Goal: Task Accomplishment & Management: Manage account settings

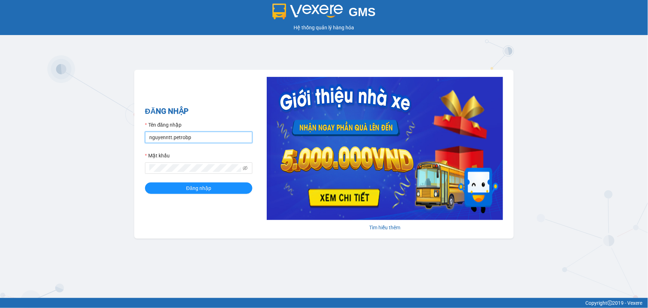
click at [205, 136] on input "nguyenntt.petrobp" at bounding box center [198, 137] width 107 height 11
type input "tuyenttt.petrobp"
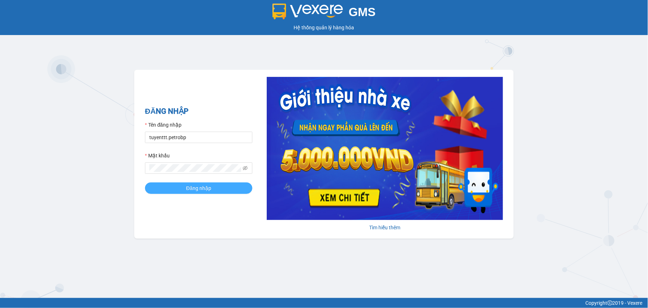
click at [204, 193] on button "Đăng nhập" at bounding box center [198, 188] width 107 height 11
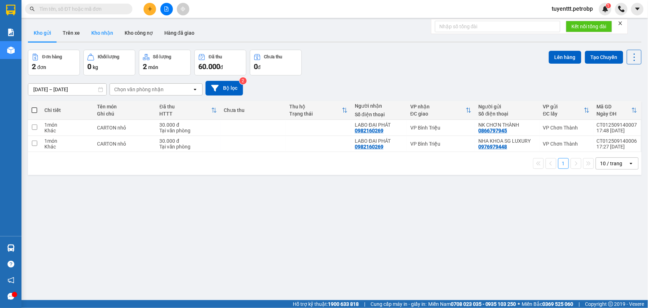
click at [101, 31] on button "Kho nhận" at bounding box center [102, 32] width 33 height 17
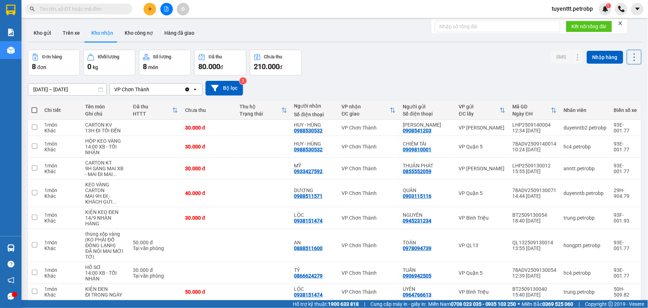
click at [69, 84] on input "[DATE] – [DATE]" at bounding box center [67, 89] width 78 height 11
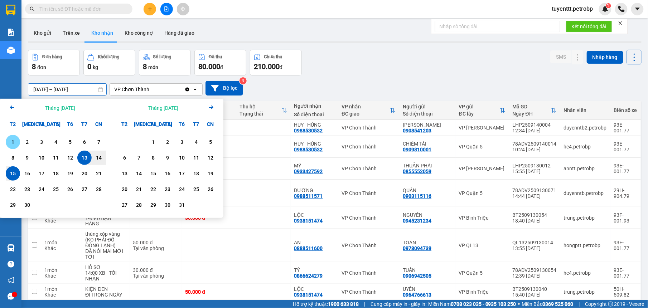
click at [11, 139] on div "1" at bounding box center [13, 142] width 10 height 9
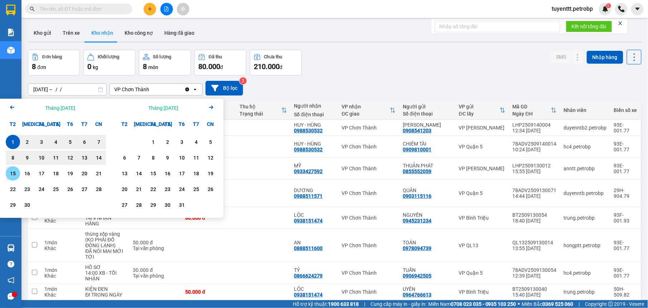
click at [14, 178] on div "15" at bounding box center [13, 173] width 10 height 9
type input "[DATE] – [DATE]"
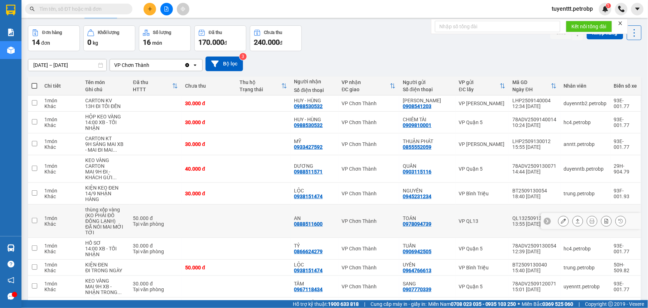
scroll to position [69, 0]
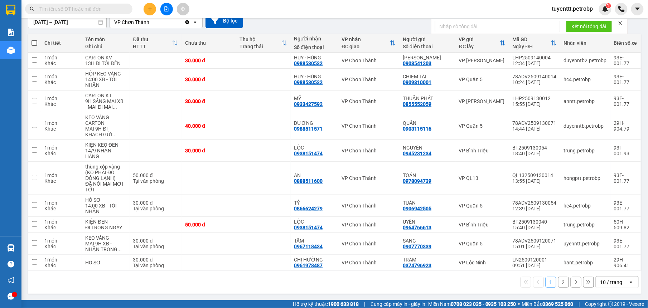
click at [558, 286] on button "2" at bounding box center [563, 282] width 11 height 11
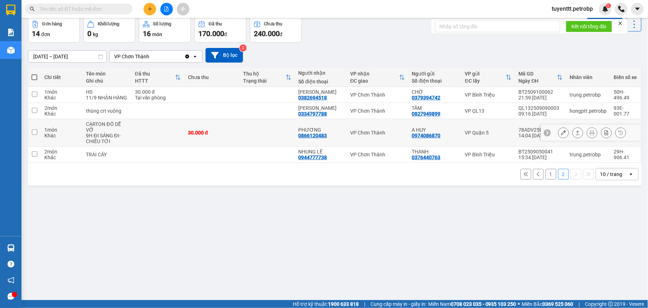
scroll to position [0, 0]
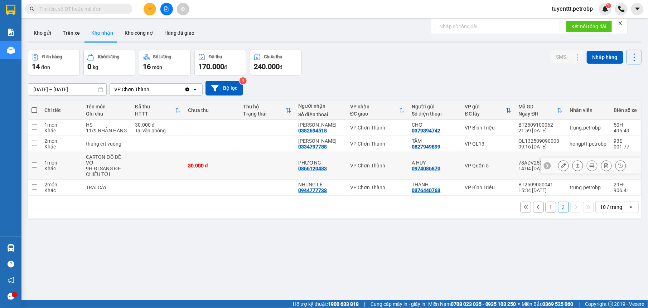
click at [443, 168] on div "A HUY 0974086870" at bounding box center [435, 165] width 46 height 11
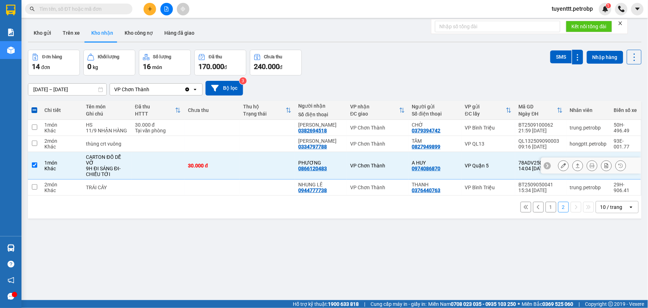
click at [448, 163] on div "A HUY" at bounding box center [435, 163] width 46 height 6
checkbox input "false"
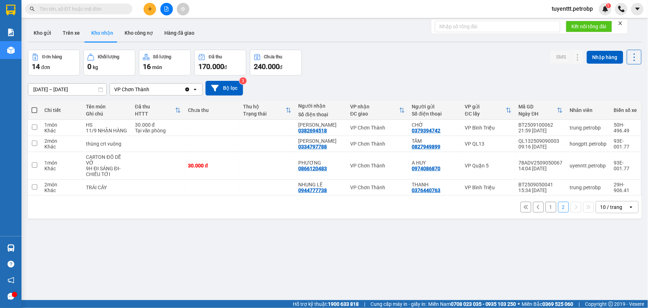
click at [446, 119] on th "Người gửi Số điện thoại" at bounding box center [434, 110] width 53 height 19
click at [449, 129] on div "CHỜ 0379394742" at bounding box center [435, 127] width 46 height 11
checkbox input "true"
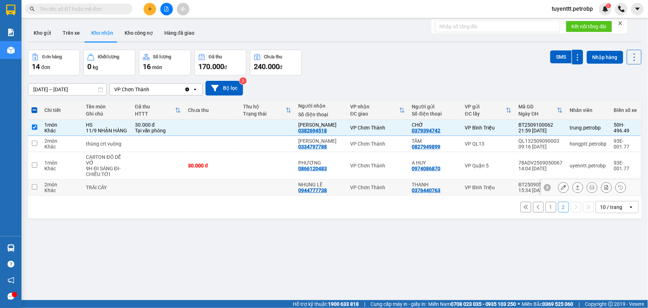
click at [448, 192] on div "THANH 0376440763" at bounding box center [435, 187] width 46 height 11
checkbox input "true"
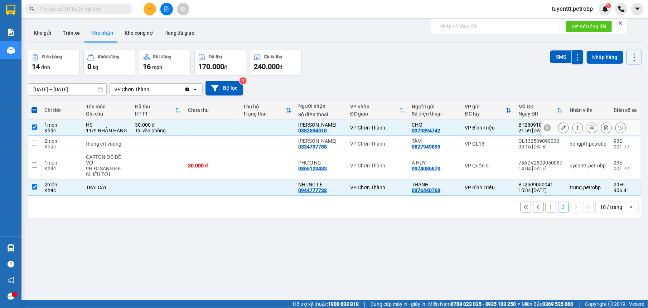
click at [249, 128] on td at bounding box center [266, 128] width 55 height 16
checkbox input "false"
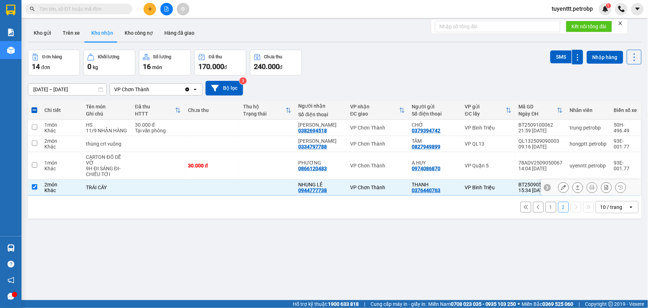
click at [244, 181] on td at bounding box center [266, 188] width 55 height 16
checkbox input "false"
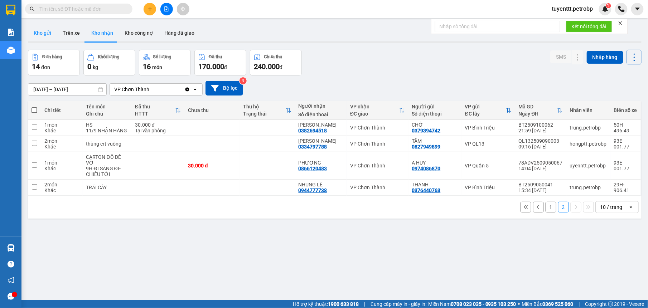
click at [41, 32] on button "Kho gửi" at bounding box center [42, 32] width 29 height 17
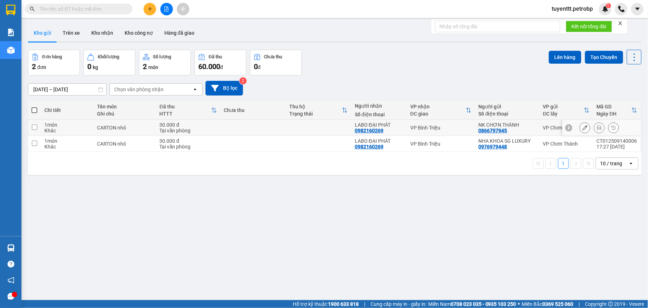
drag, startPoint x: 396, startPoint y: 128, endPoint x: 397, endPoint y: 143, distance: 15.1
click at [397, 128] on div "LABO ĐẠI PHÁT 0982160269" at bounding box center [379, 127] width 48 height 11
checkbox input "true"
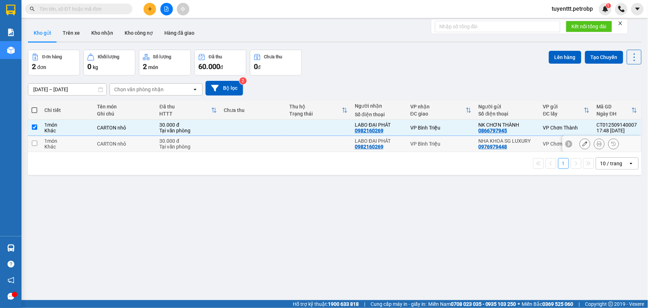
click at [397, 144] on div "LABO ĐẠI PHÁT" at bounding box center [379, 141] width 48 height 6
checkbox input "true"
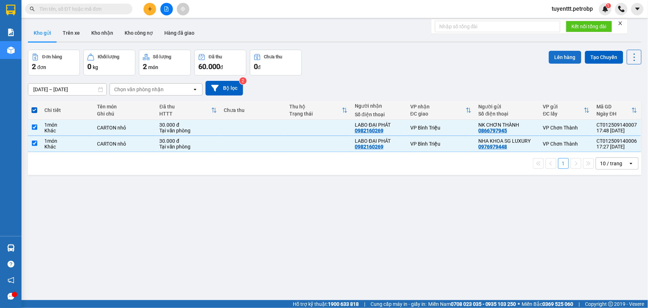
click at [555, 56] on button "Lên hàng" at bounding box center [565, 57] width 33 height 13
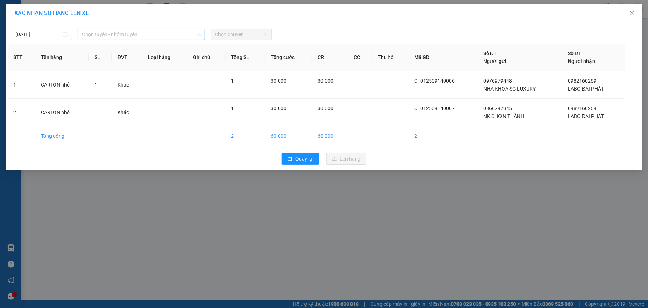
click at [96, 38] on span "Chọn tuyến - nhóm tuyến" at bounding box center [141, 34] width 119 height 11
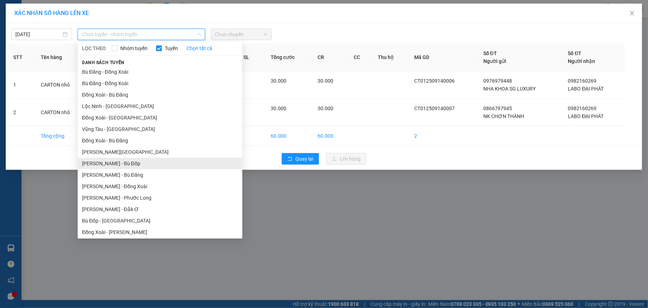
scroll to position [59, 0]
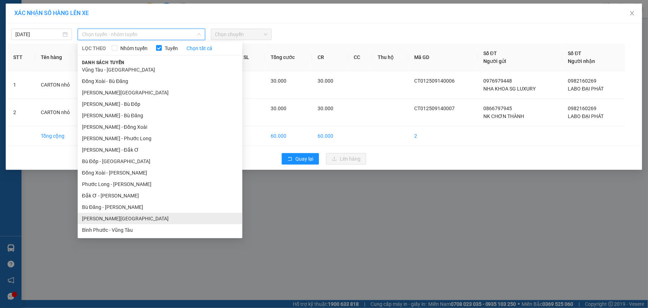
click at [115, 222] on li "[PERSON_NAME][GEOGRAPHIC_DATA]" at bounding box center [160, 218] width 165 height 11
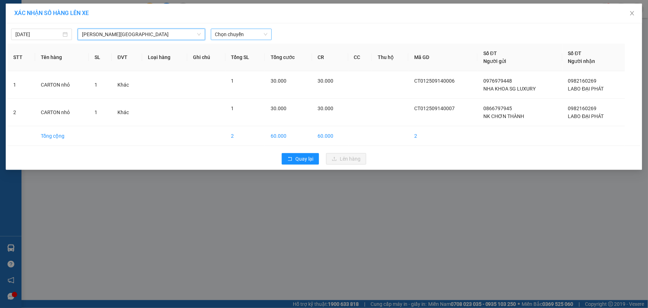
click at [247, 34] on span "Chọn chuyến" at bounding box center [241, 34] width 52 height 11
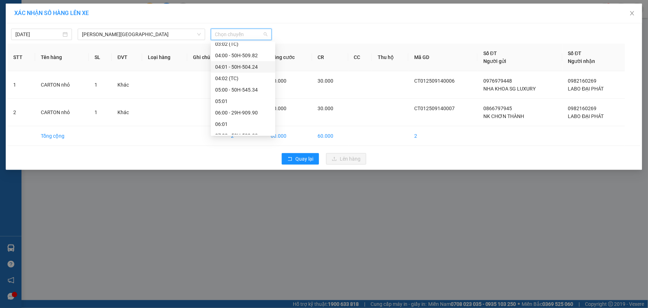
scroll to position [137, 0]
click at [245, 106] on div "07:01 - 50H-554.61" at bounding box center [243, 106] width 56 height 8
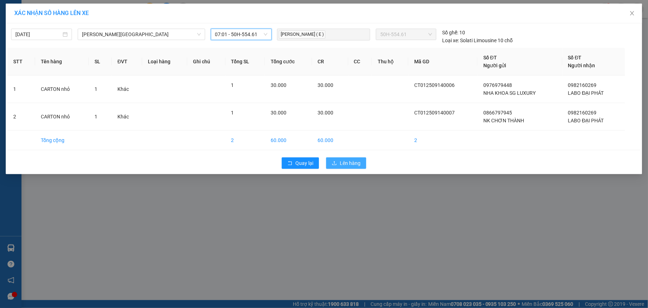
click at [350, 160] on span "Lên hàng" at bounding box center [350, 163] width 21 height 8
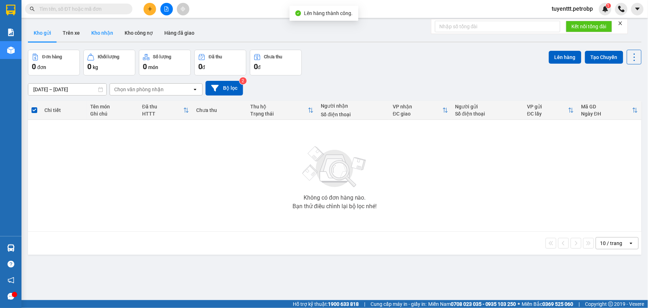
click at [97, 35] on button "Kho nhận" at bounding box center [102, 32] width 33 height 17
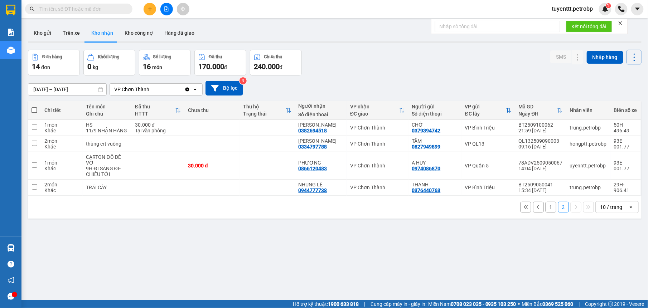
click at [547, 208] on button "1" at bounding box center [551, 207] width 11 height 11
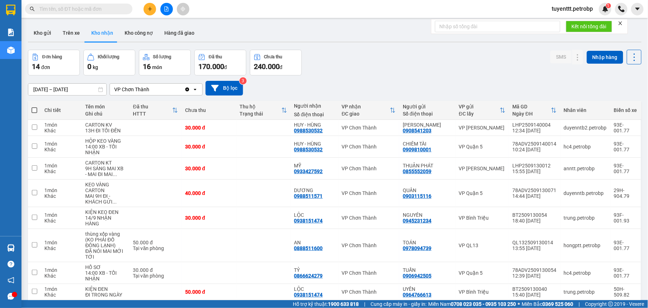
click at [63, 5] on input "text" at bounding box center [81, 9] width 84 height 8
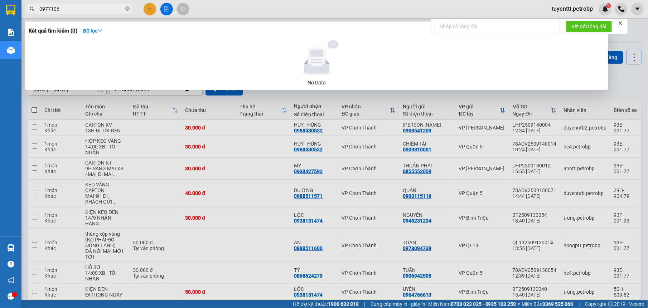
click at [67, 8] on input "0977106" at bounding box center [81, 9] width 84 height 8
type input "0977106581"
click at [98, 27] on button "Bộ lọc" at bounding box center [92, 30] width 31 height 11
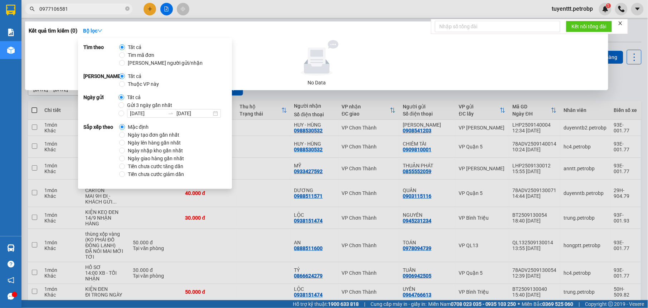
click at [312, 59] on icon at bounding box center [316, 62] width 25 height 24
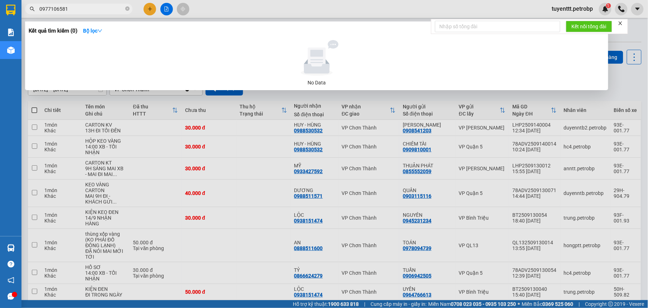
click at [79, 7] on input "0977106581" at bounding box center [81, 9] width 84 height 8
click at [127, 6] on icon "close-circle" at bounding box center [127, 8] width 4 height 4
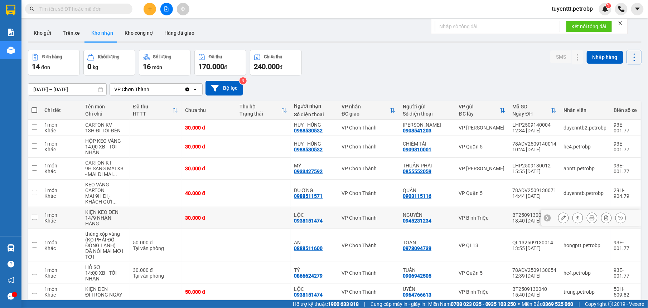
scroll to position [69, 0]
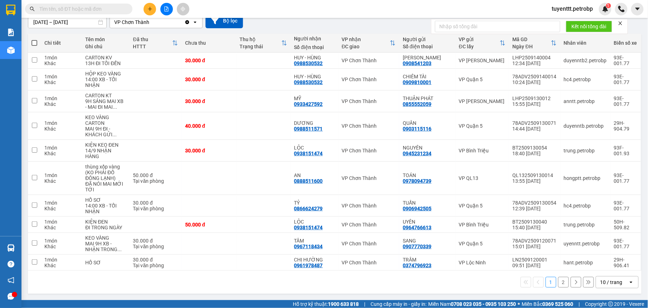
click at [103, 7] on input "text" at bounding box center [81, 9] width 84 height 8
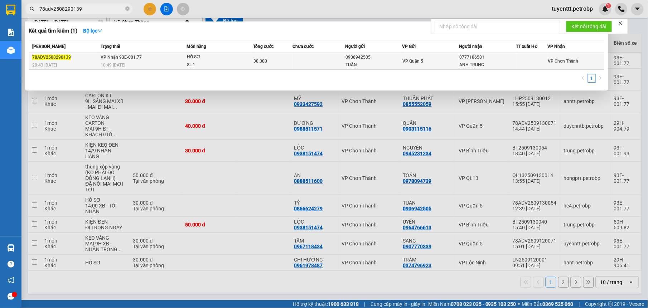
type input "78adv2508290139"
click at [229, 61] on div "SL: 1" at bounding box center [214, 65] width 54 height 8
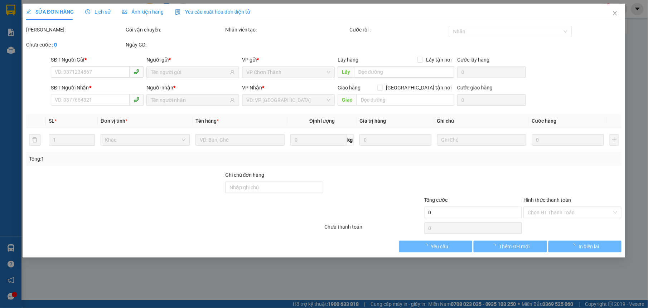
type input "0906942505"
type input "TUẤN"
type input "0777106581"
type input "ANH TRUNG"
type input "30.000"
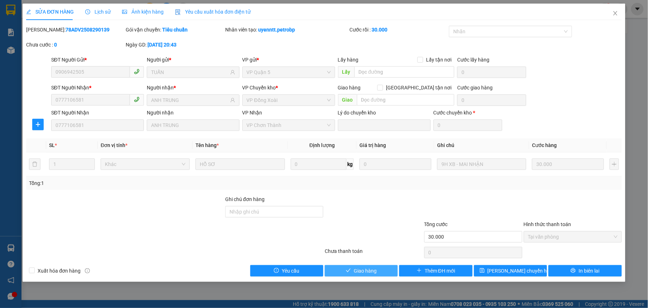
click at [360, 270] on span "Giao hàng" at bounding box center [365, 271] width 23 height 8
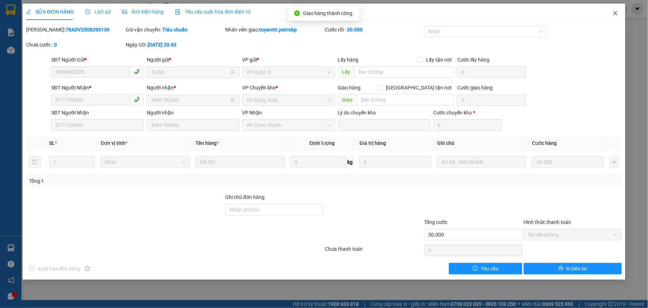
click at [614, 12] on icon "close" at bounding box center [615, 13] width 6 height 6
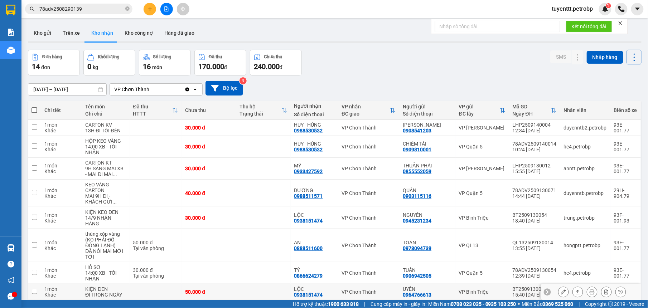
scroll to position [69, 0]
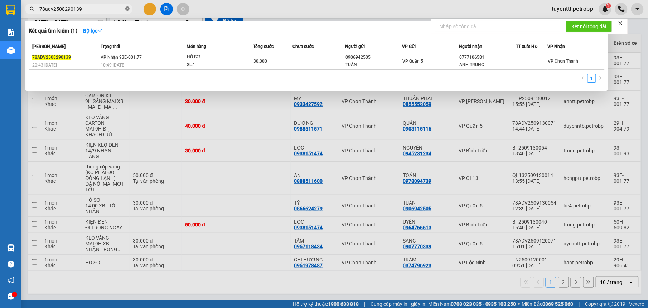
click at [128, 10] on icon "close-circle" at bounding box center [127, 8] width 4 height 4
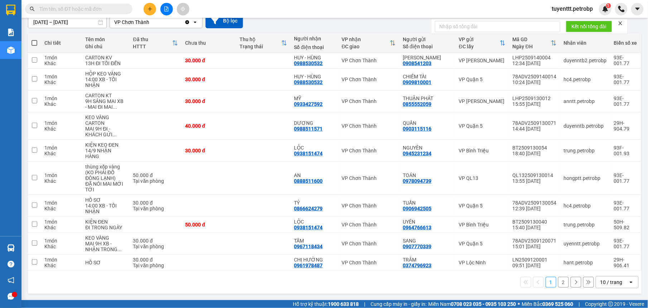
scroll to position [0, 0]
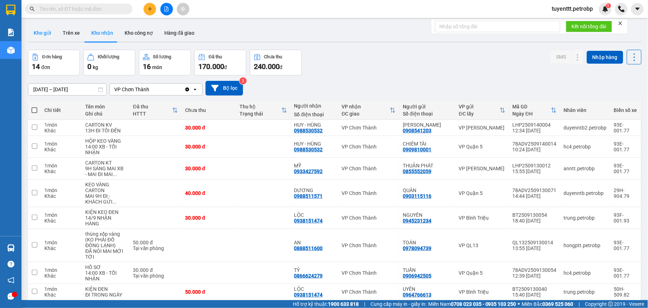
click at [37, 29] on button "Kho gửi" at bounding box center [42, 32] width 29 height 17
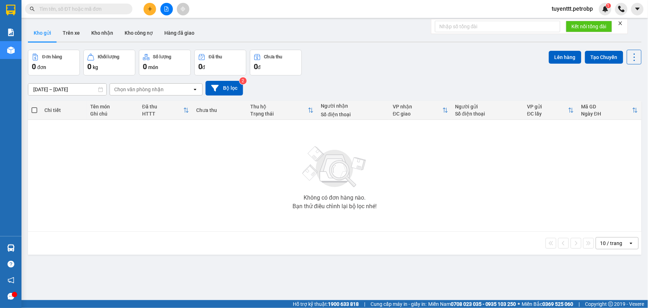
click at [66, 89] on input "[DATE] – [DATE]" at bounding box center [67, 89] width 78 height 11
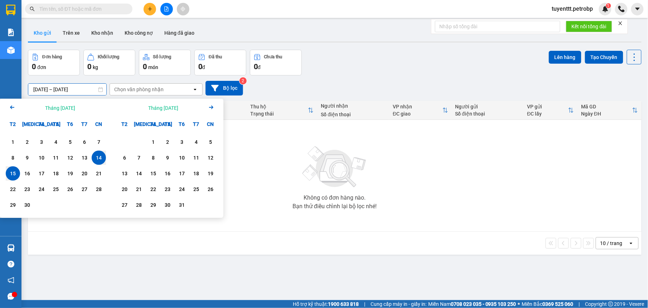
click at [297, 16] on div "Kết quả tìm kiếm ( 1 ) Bộ lọc Mã ĐH Trạng thái Món hàng Tổng cước Chưa cước Ngư…" at bounding box center [324, 9] width 648 height 18
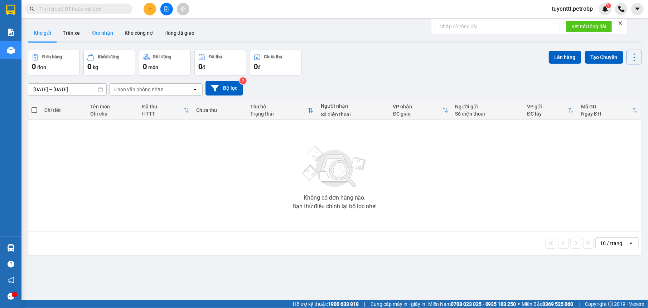
click at [105, 31] on button "Kho nhận" at bounding box center [102, 32] width 33 height 17
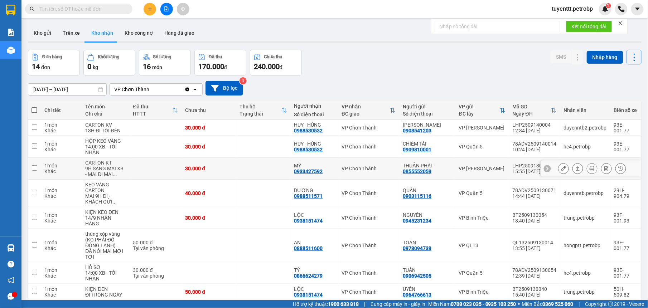
scroll to position [69, 0]
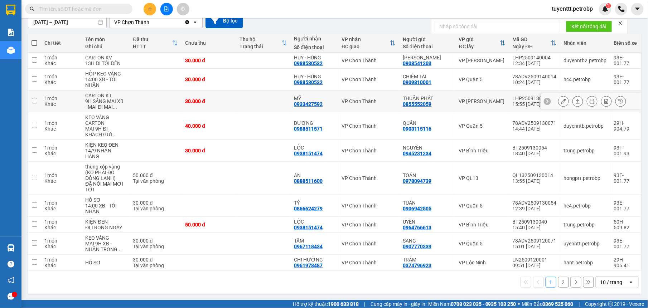
click at [347, 100] on div "VP Chơn Thành" at bounding box center [369, 101] width 54 height 6
checkbox input "true"
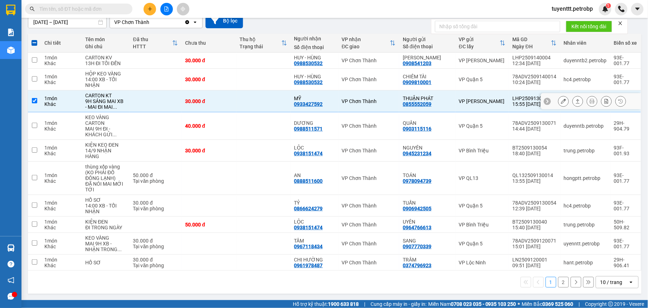
click at [558, 99] on button at bounding box center [563, 101] width 10 height 13
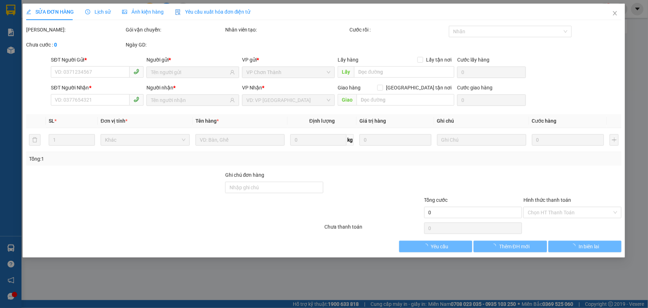
type input "0855552059"
type input "THUẬN PHÁT"
type input "0933427592"
type input "MỸ"
type input "30.000"
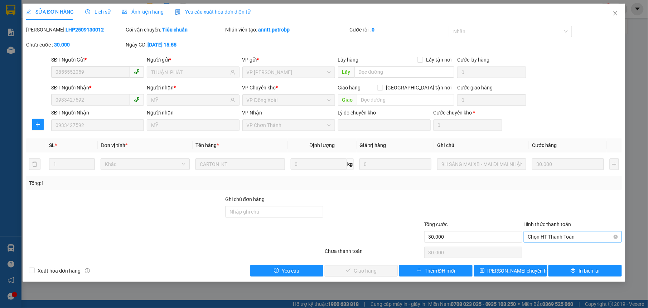
click at [559, 238] on span "Chọn HT Thanh Toán" at bounding box center [572, 237] width 89 height 11
click at [559, 251] on div "Tại văn phòng" at bounding box center [572, 252] width 89 height 8
type input "0"
click at [388, 268] on button "Giao hàng" at bounding box center [361, 270] width 73 height 11
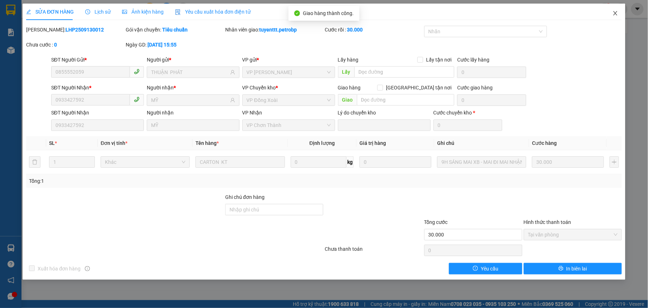
click at [615, 11] on icon "close" at bounding box center [615, 13] width 6 height 6
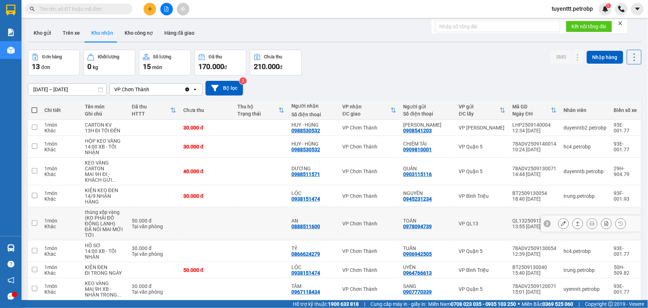
click at [291, 223] on td "AN 0888511600" at bounding box center [313, 223] width 51 height 33
checkbox input "true"
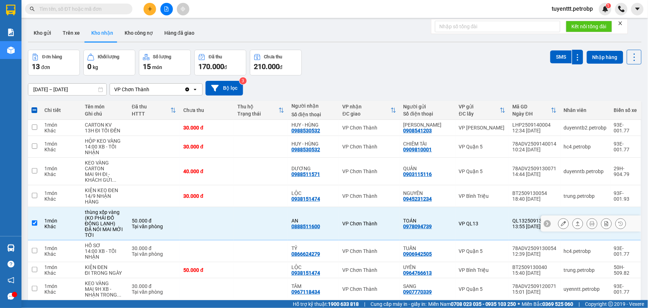
click at [558, 223] on div at bounding box center [563, 223] width 11 height 11
click at [561, 225] on icon at bounding box center [563, 223] width 5 height 5
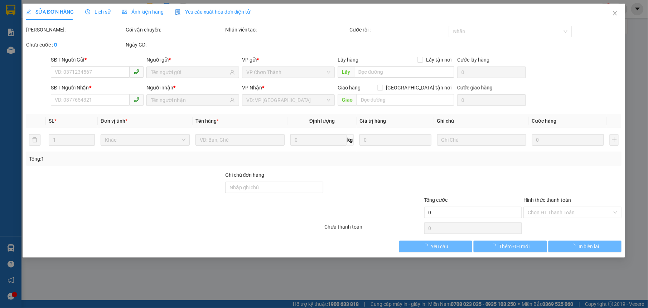
type input "0978094739"
type input "TOÁN"
type input "0888511600"
type input "AN"
type input "50.000"
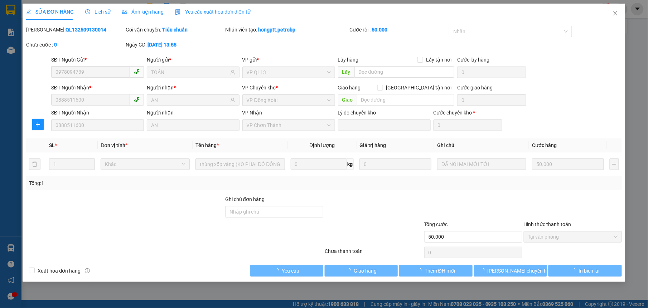
click at [554, 212] on div at bounding box center [573, 207] width 100 height 25
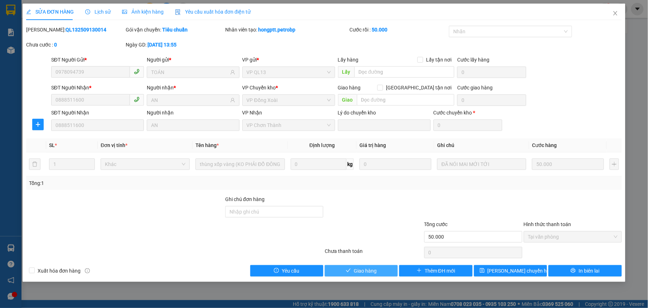
click at [363, 269] on span "Giao hàng" at bounding box center [365, 271] width 23 height 8
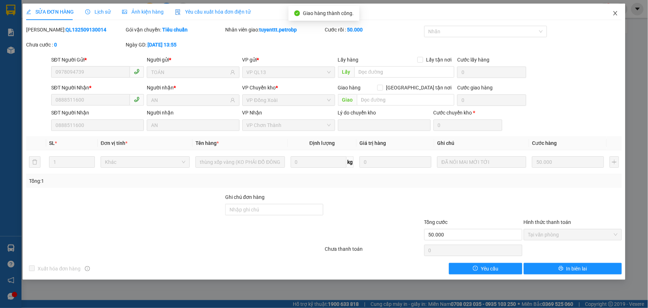
click at [616, 14] on icon "close" at bounding box center [615, 13] width 6 height 6
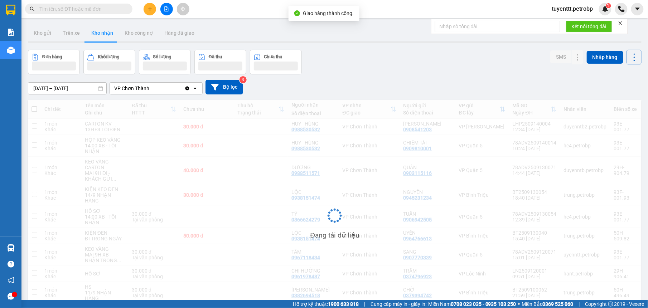
scroll to position [50, 0]
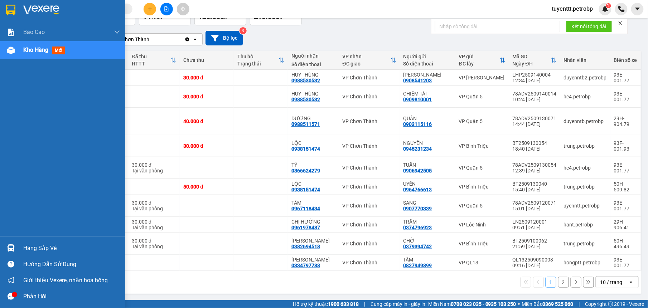
click at [9, 246] on img at bounding box center [11, 248] width 8 height 8
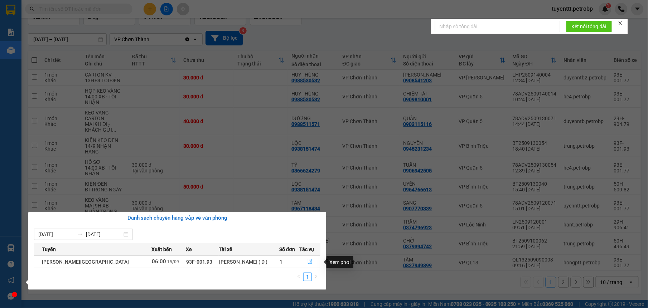
click at [309, 261] on icon "file-done" at bounding box center [310, 262] width 4 height 5
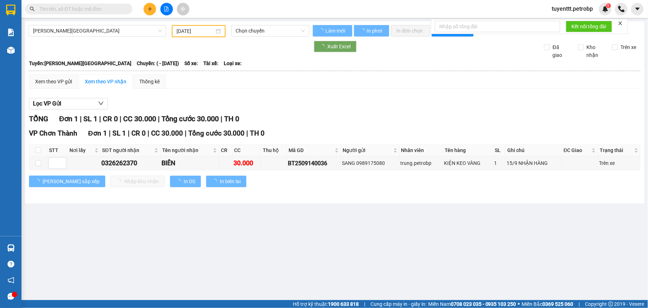
type input "[DATE]"
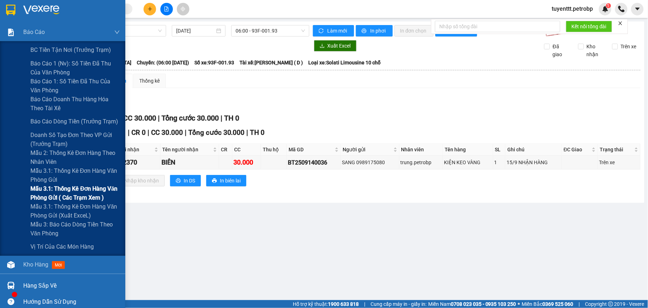
click at [62, 185] on span "Mẫu 3.1: Thống kê đơn hàng văn phòng gửi ( các trạm xem )" at bounding box center [74, 193] width 89 height 18
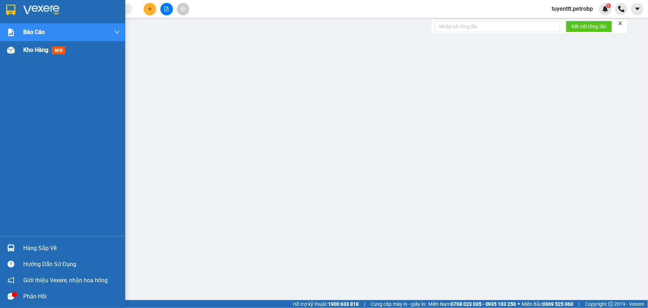
click at [15, 44] on div at bounding box center [11, 50] width 13 height 13
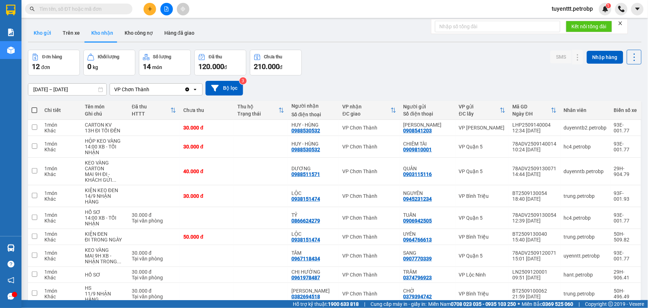
click at [45, 28] on button "Kho gửi" at bounding box center [42, 32] width 29 height 17
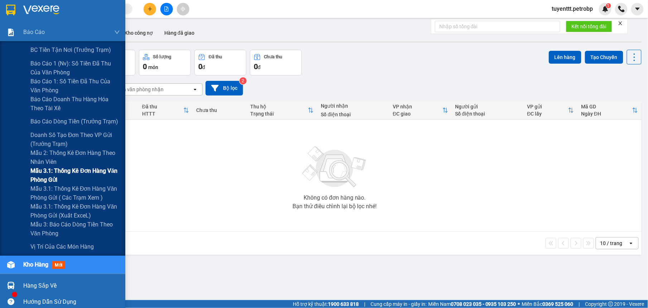
click at [72, 172] on span "Mẫu 3.1: Thống kê đơn hàng văn phòng gửi" at bounding box center [74, 175] width 89 height 18
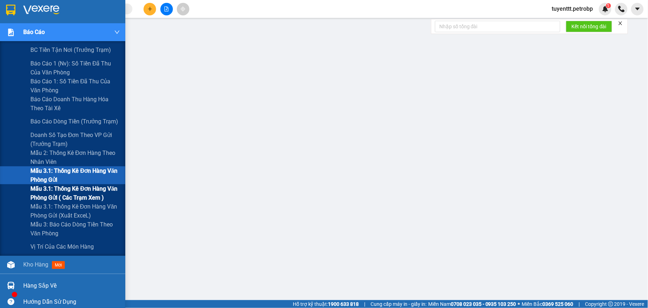
click at [72, 188] on span "Mẫu 3.1: Thống kê đơn hàng văn phòng gửi ( các trạm xem )" at bounding box center [74, 193] width 89 height 18
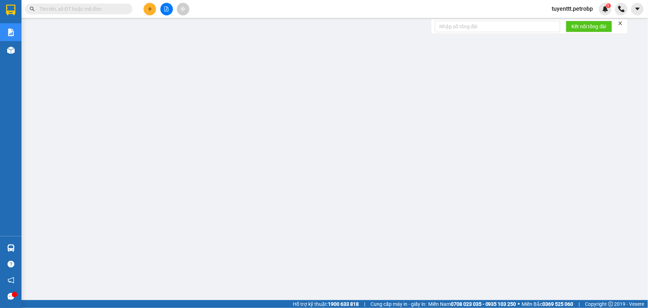
click at [86, 9] on input "text" at bounding box center [81, 9] width 84 height 8
paste input "BT2509140007"
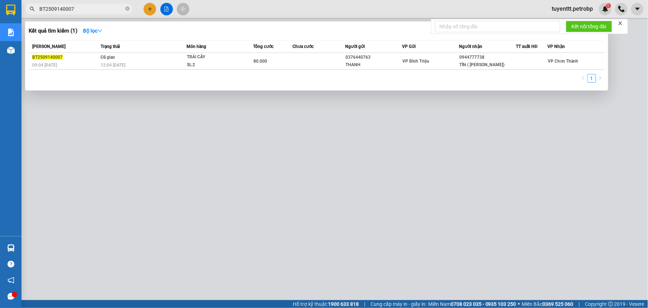
click at [276, 146] on div at bounding box center [324, 154] width 648 height 308
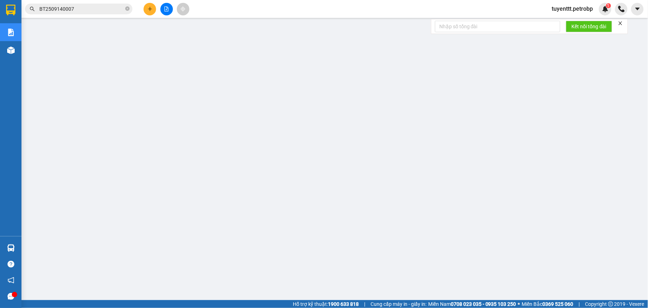
click at [84, 10] on input "BT2509140007" at bounding box center [81, 9] width 84 height 8
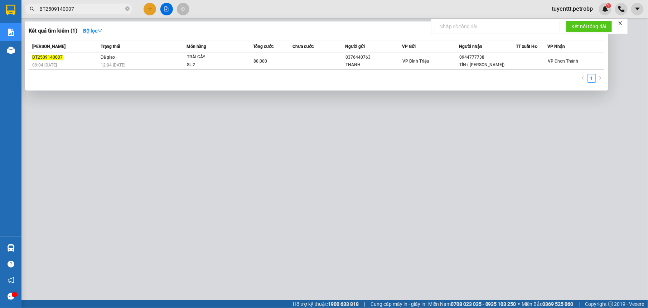
click at [84, 10] on input "BT2509140007" at bounding box center [81, 9] width 84 height 8
paste input "78ADV2509140014"
click at [420, 149] on div at bounding box center [324, 154] width 648 height 308
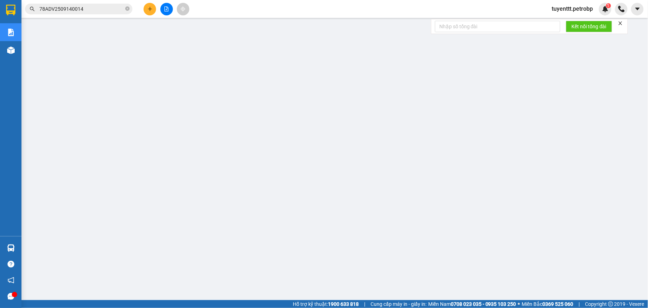
click at [105, 8] on input "78ADV2509140014" at bounding box center [81, 9] width 84 height 8
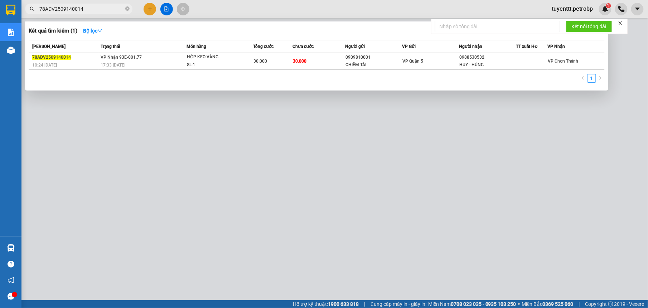
click at [105, 8] on input "78ADV2509140014" at bounding box center [81, 9] width 84 height 8
paste input "LHP250914000"
click at [359, 75] on div "1" at bounding box center [317, 80] width 576 height 13
click at [321, 137] on div at bounding box center [324, 154] width 648 height 308
click at [82, 9] on input "LHP2509140004" at bounding box center [81, 9] width 84 height 8
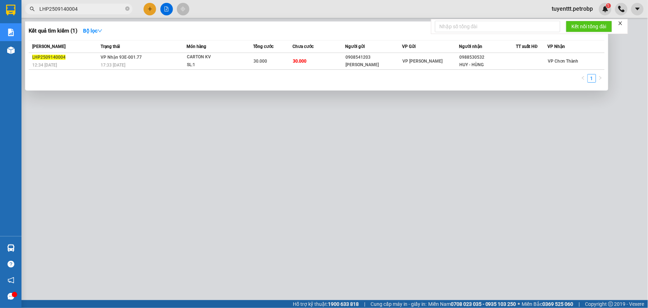
click at [82, 9] on input "LHP2509140004" at bounding box center [81, 9] width 84 height 8
paste input "BT2509140036"
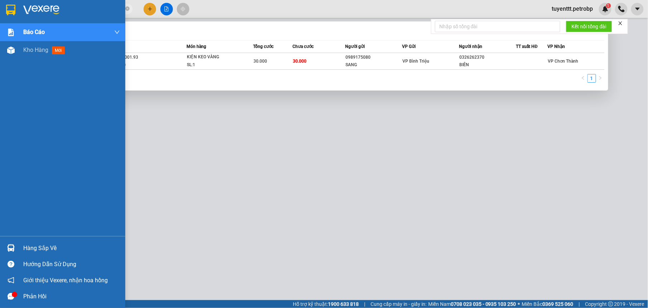
type input "BT2509140036"
click at [12, 248] on img at bounding box center [11, 248] width 8 height 8
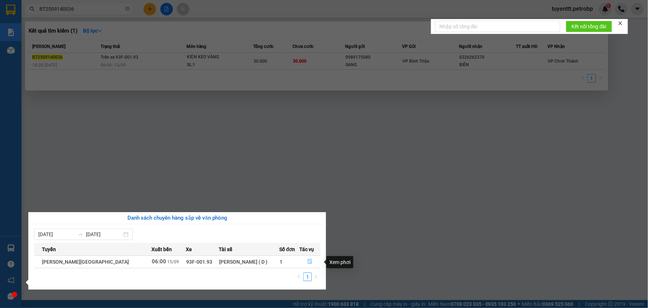
click at [307, 261] on icon "file-done" at bounding box center [309, 261] width 5 height 5
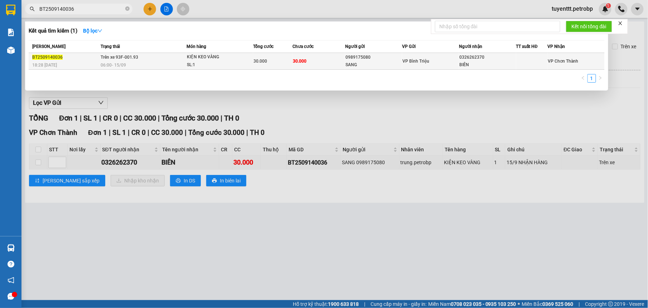
click at [336, 67] on td "30.000" at bounding box center [318, 61] width 53 height 17
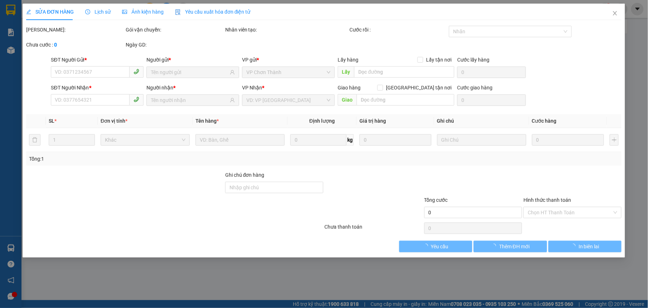
type input "0989175080"
type input "SANG"
type input "0326262370"
type input "BIÊN"
type input "30.000"
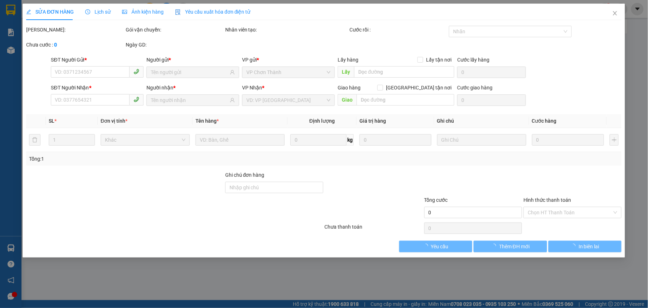
type input "30.000"
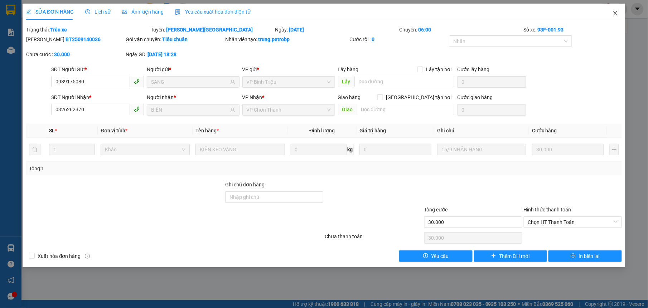
click at [612, 12] on span "Close" at bounding box center [615, 14] width 20 height 20
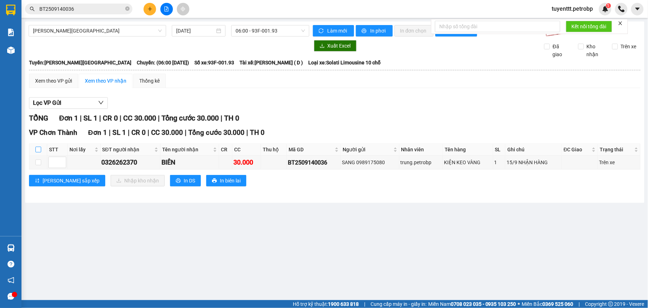
click at [36, 150] on input "checkbox" at bounding box center [38, 150] width 6 height 6
checkbox input "true"
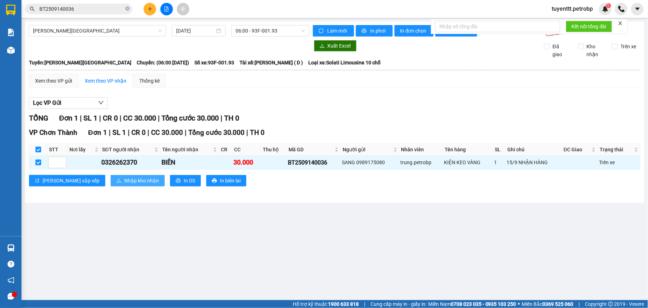
click at [124, 184] on span "Nhập kho nhận" at bounding box center [141, 181] width 35 height 8
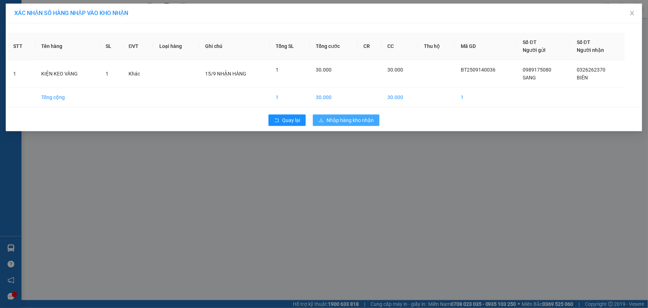
drag, startPoint x: 377, startPoint y: 122, endPoint x: 359, endPoint y: 148, distance: 31.1
click at [376, 122] on button "Nhập hàng kho nhận" at bounding box center [346, 120] width 67 height 11
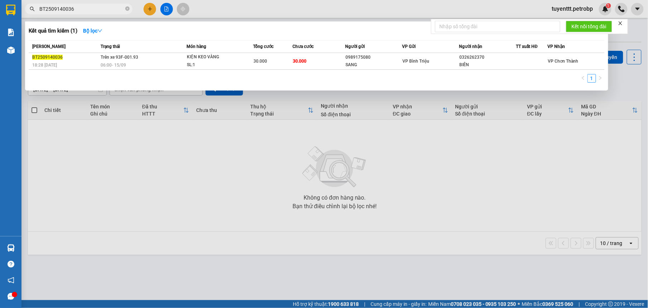
click at [85, 9] on input "BT2509140036" at bounding box center [81, 9] width 84 height 8
click at [126, 9] on icon "close-circle" at bounding box center [127, 8] width 4 height 4
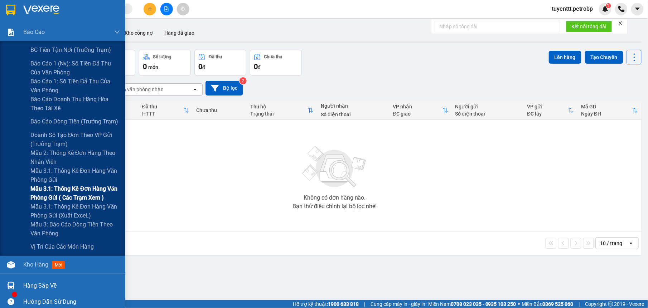
click at [52, 185] on span "Mẫu 3.1: Thống kê đơn hàng văn phòng gửi ( các trạm xem )" at bounding box center [74, 193] width 89 height 18
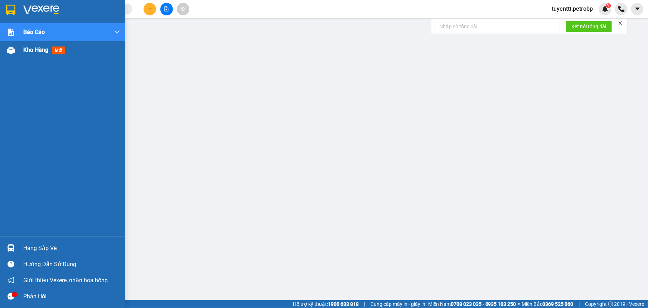
click at [34, 53] on span "Kho hàng" at bounding box center [35, 50] width 25 height 7
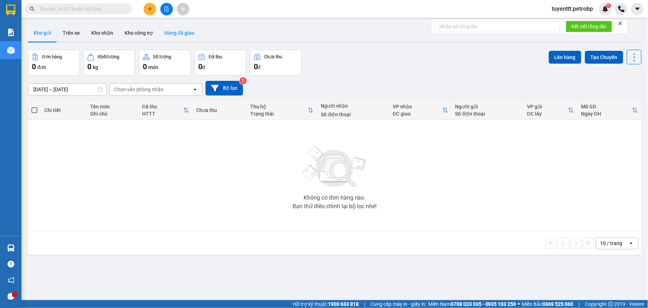
click at [177, 32] on button "Hàng đã giao" at bounding box center [180, 32] width 42 height 17
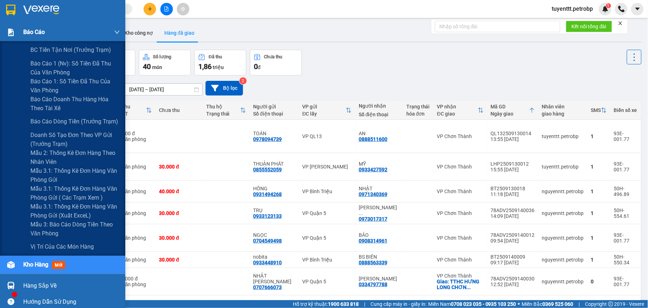
click at [9, 32] on img at bounding box center [11, 33] width 8 height 8
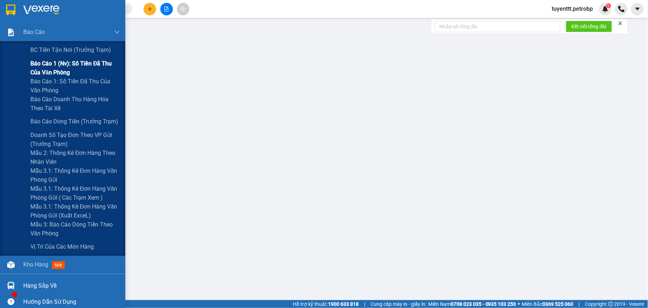
click at [46, 69] on span "Báo cáo 1 (nv): Số tiền đã thu của văn phòng" at bounding box center [74, 68] width 89 height 18
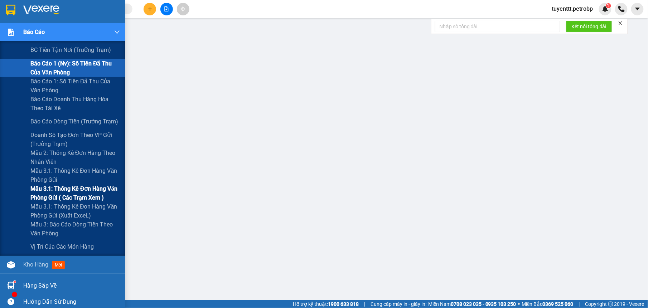
click at [49, 190] on span "Mẫu 3.1: Thống kê đơn hàng văn phòng gửi ( các trạm xem )" at bounding box center [74, 193] width 89 height 18
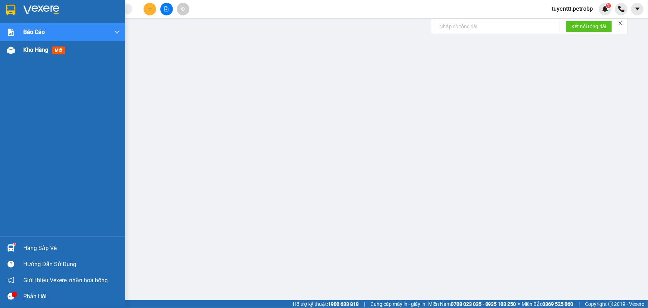
click at [10, 49] on img at bounding box center [11, 51] width 8 height 8
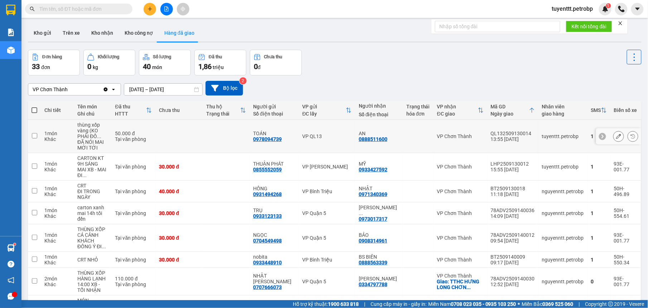
click at [497, 135] on div "QL132509130014" at bounding box center [513, 134] width 44 height 6
checkbox input "false"
copy div "QL132509130014"
paste input "QL132509130014"
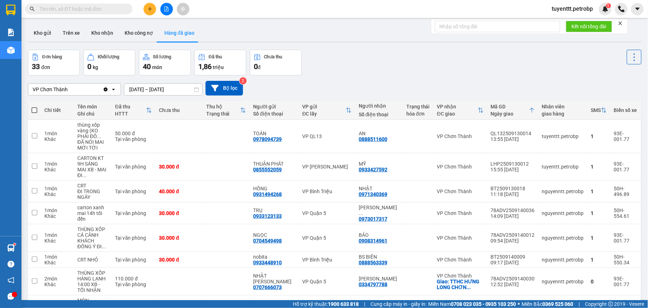
type input "QL132509130014"
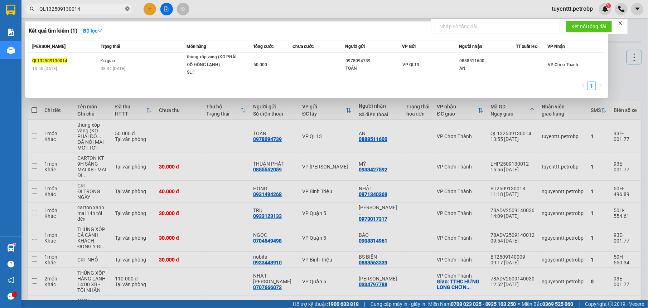
click at [126, 8] on icon "close-circle" at bounding box center [127, 8] width 4 height 4
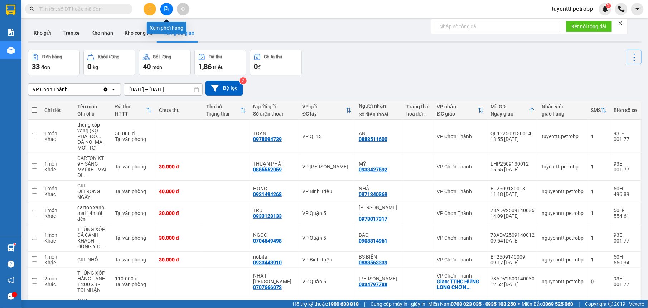
click at [165, 8] on icon "file-add" at bounding box center [166, 8] width 5 height 5
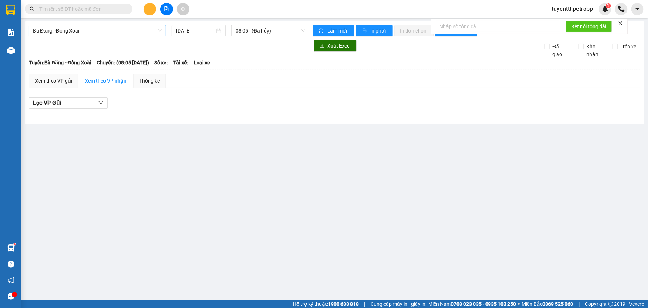
click at [87, 29] on span "Bù Đăng - Đồng Xoài" at bounding box center [97, 30] width 129 height 11
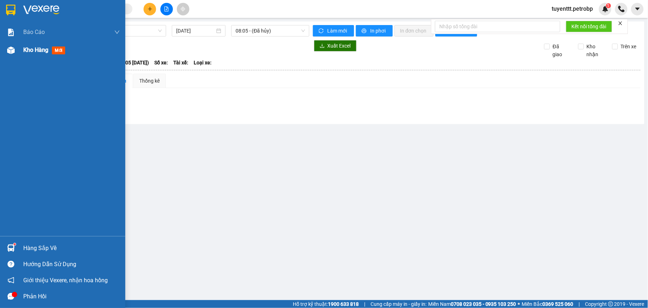
click at [11, 50] on img at bounding box center [11, 51] width 8 height 8
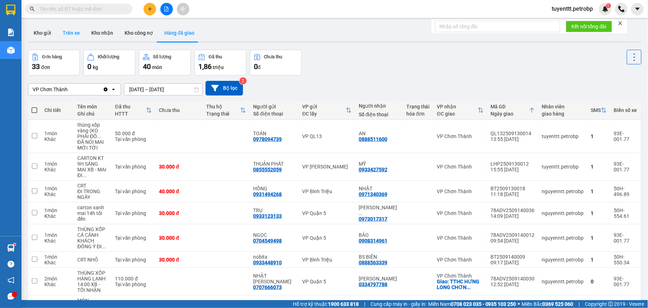
click at [74, 35] on button "Trên xe" at bounding box center [71, 32] width 29 height 17
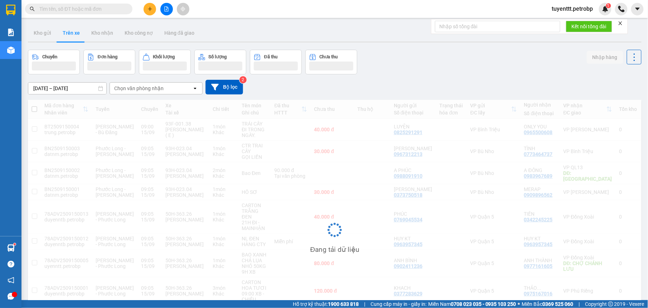
click at [83, 89] on input "[DATE] – [DATE]" at bounding box center [67, 88] width 78 height 11
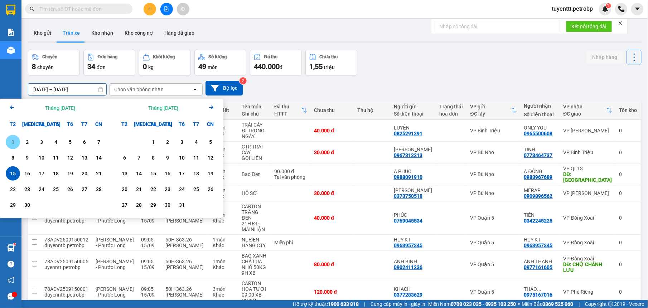
click at [14, 139] on div "1" at bounding box center [13, 142] width 10 height 9
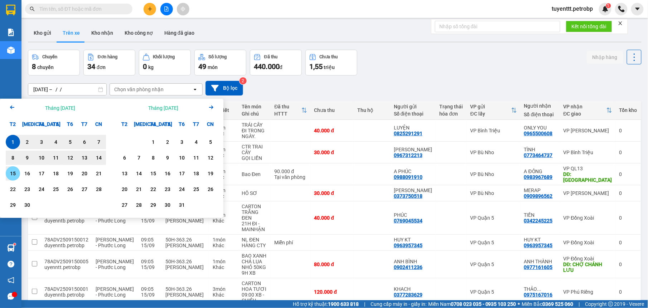
click at [8, 177] on div "15" at bounding box center [13, 173] width 10 height 9
type input "[DATE] – [DATE]"
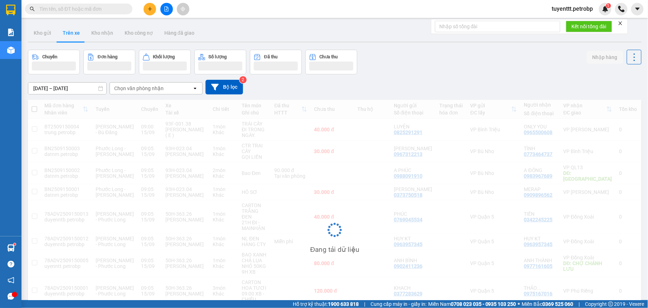
click at [144, 89] on div "Chọn văn phòng nhận" at bounding box center [138, 88] width 49 height 7
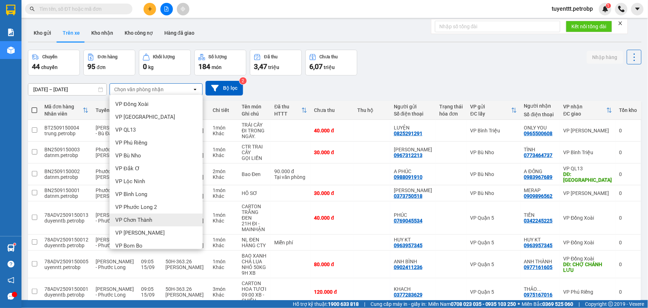
click at [145, 222] on span "VP Chơn Thành" at bounding box center [133, 220] width 37 height 7
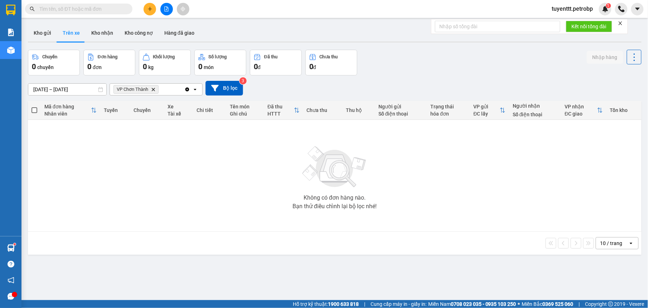
click at [75, 89] on input "[DATE] – [DATE]" at bounding box center [67, 89] width 78 height 11
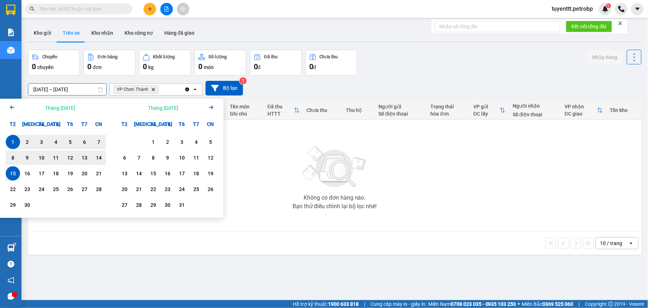
click at [341, 40] on div "Kho gửi Trên xe Kho nhận Kho công nợ Hàng đã giao" at bounding box center [335, 33] width 614 height 19
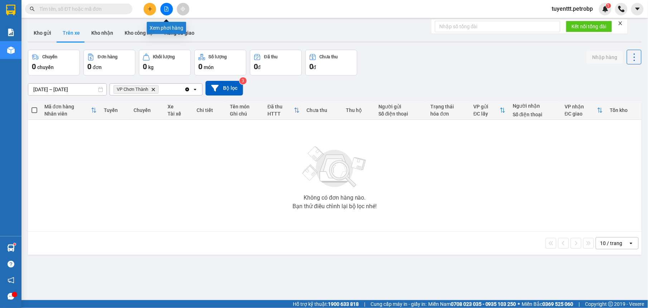
click at [164, 10] on icon "file-add" at bounding box center [166, 8] width 5 height 5
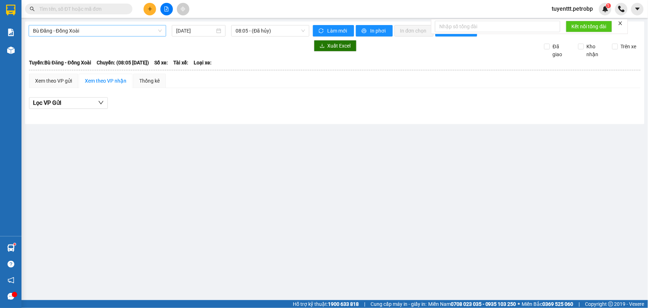
click at [77, 29] on span "Bù Đăng - Đồng Xoài" at bounding box center [97, 30] width 129 height 11
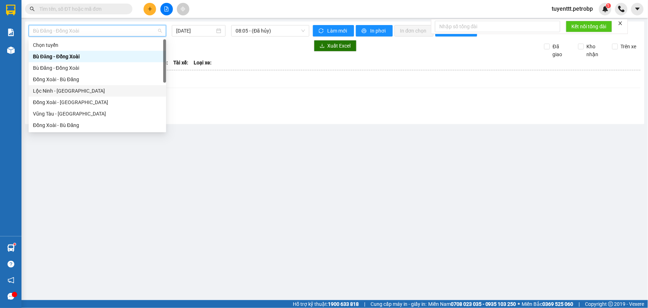
scroll to position [107, 0]
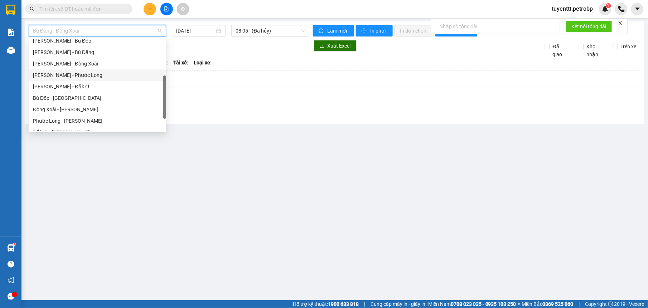
click at [82, 75] on div "[PERSON_NAME] - Phước Long" at bounding box center [97, 75] width 129 height 8
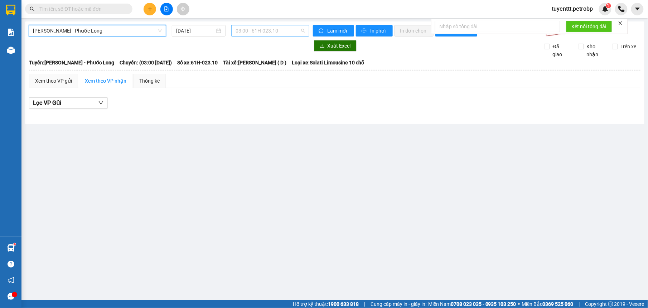
click at [264, 31] on span "03:00 - 61H-023.10" at bounding box center [270, 30] width 69 height 11
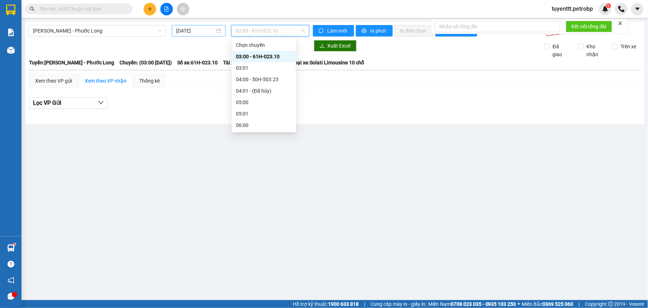
click at [200, 30] on input "[DATE]" at bounding box center [195, 31] width 39 height 8
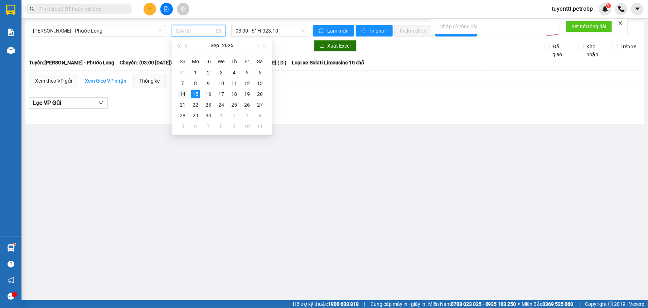
click at [183, 91] on div "14" at bounding box center [182, 94] width 9 height 9
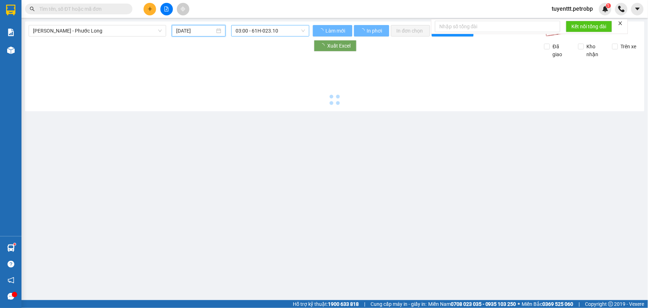
type input "[DATE]"
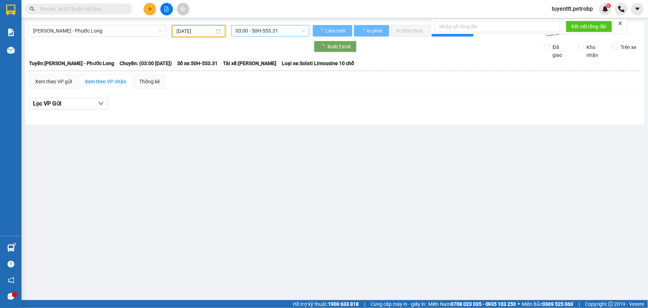
click at [258, 31] on span "03:00 - 50H-553.31" at bounding box center [270, 30] width 69 height 11
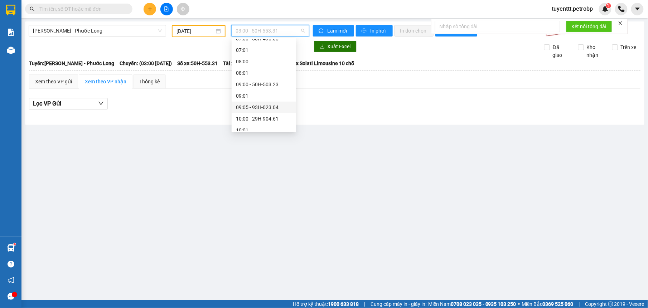
scroll to position [151, 0]
click at [261, 64] on div "09:05 - 93H-023.04" at bounding box center [264, 66] width 56 height 8
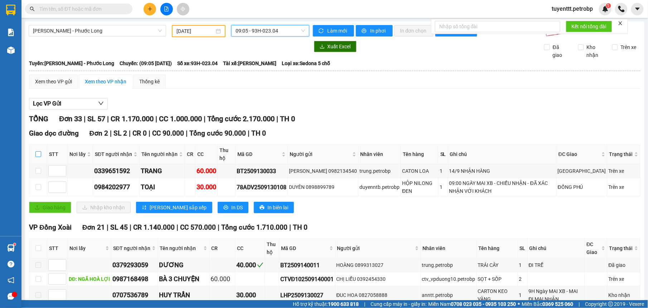
click at [39, 156] on input "checkbox" at bounding box center [38, 154] width 6 height 6
checkbox input "true"
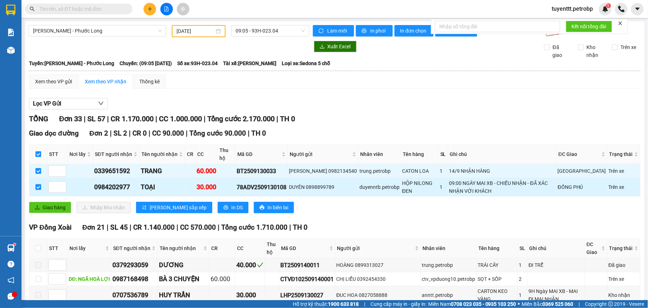
drag, startPoint x: 38, startPoint y: 173, endPoint x: 39, endPoint y: 186, distance: 14.0
click at [38, 173] on input "checkbox" at bounding box center [38, 171] width 6 height 6
checkbox input "false"
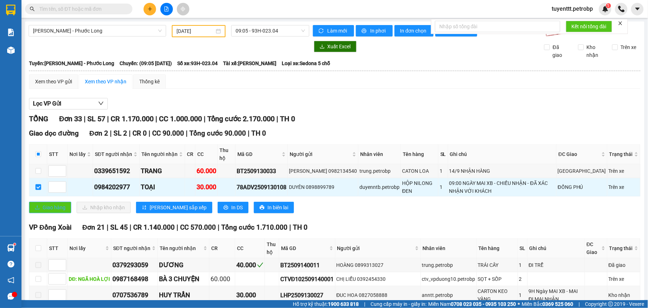
click at [46, 212] on span "Giao hàng" at bounding box center [54, 208] width 23 height 8
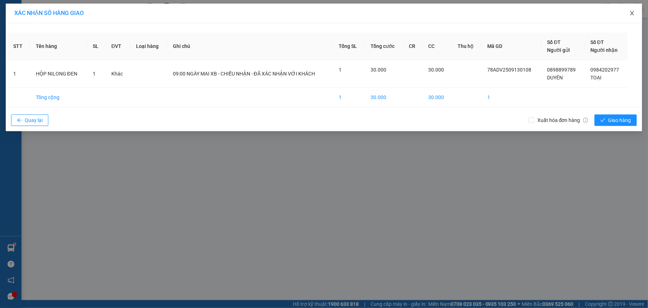
click at [630, 14] on icon "close" at bounding box center [632, 13] width 6 height 6
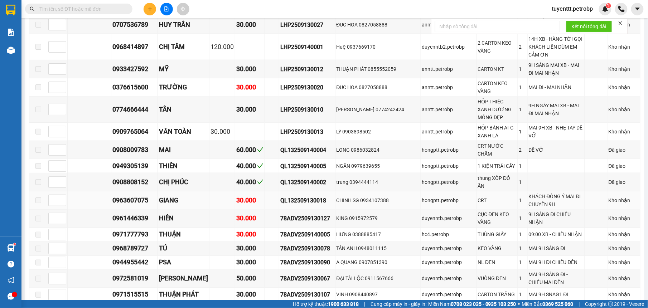
scroll to position [541, 0]
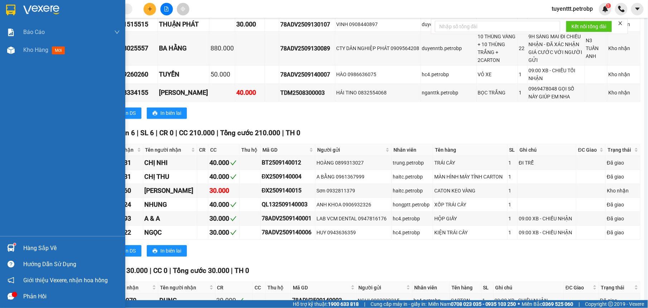
click at [8, 248] on img at bounding box center [11, 248] width 8 height 8
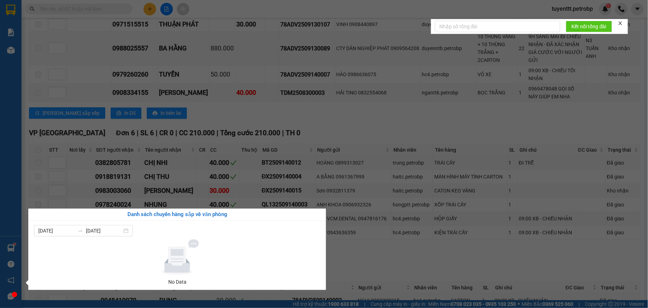
click at [372, 282] on section "Kết quả tìm kiếm ( 1 ) Bộ lọc Mã ĐH Trạng thái Món hàng Tổng cước Chưa cước Ngư…" at bounding box center [324, 154] width 648 height 308
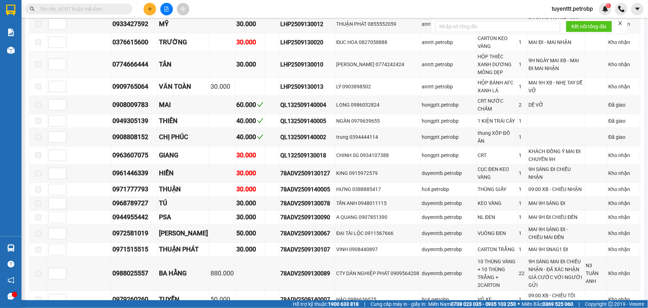
scroll to position [90, 0]
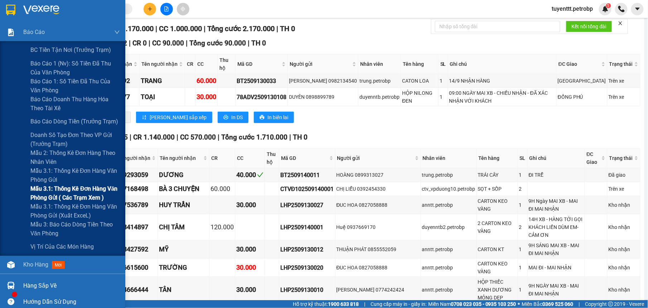
click at [55, 190] on span "Mẫu 3.1: Thống kê đơn hàng văn phòng gửi ( các trạm xem )" at bounding box center [74, 193] width 89 height 18
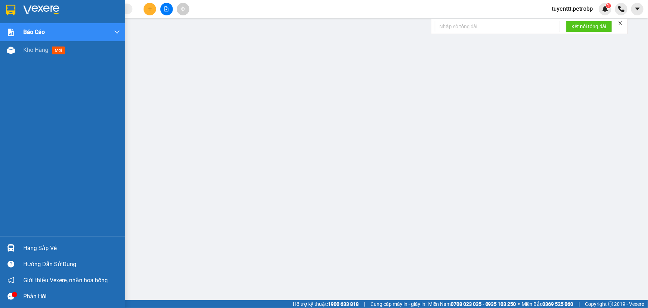
click at [11, 247] on img at bounding box center [11, 248] width 8 height 8
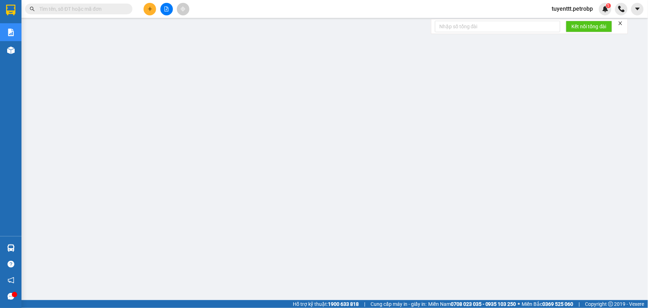
drag, startPoint x: 97, startPoint y: 2, endPoint x: 82, endPoint y: 6, distance: 16.2
click at [82, 6] on input "text" at bounding box center [81, 9] width 84 height 8
paste input "78ADV2509050067"
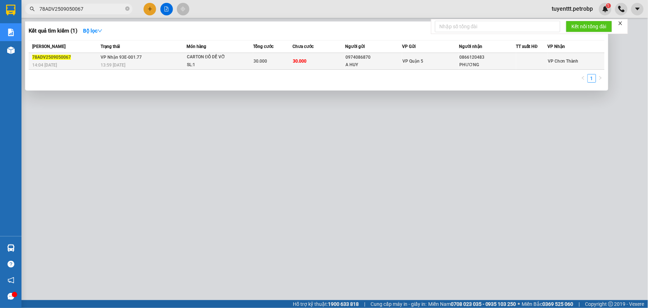
type input "78ADV2509050067"
click at [466, 59] on div "0866120483" at bounding box center [487, 58] width 56 height 8
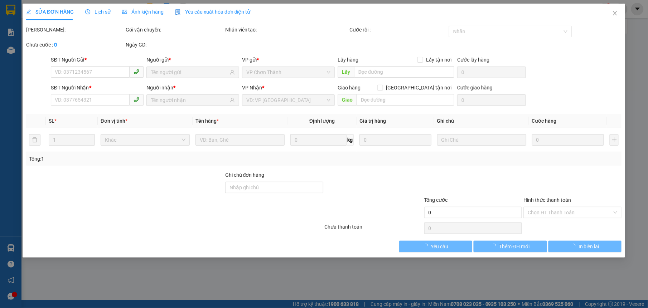
type input "0974086870"
type input "A HUY"
type input "0866120483"
type input "PHƯƠNG"
type input "30.000"
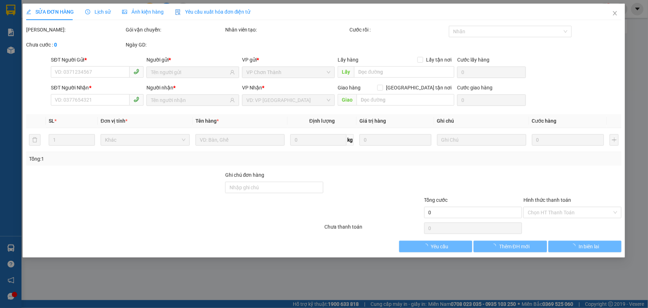
type input "30.000"
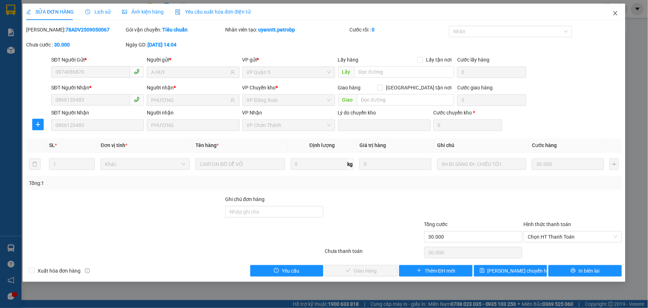
click at [615, 11] on icon "close" at bounding box center [615, 13] width 6 height 6
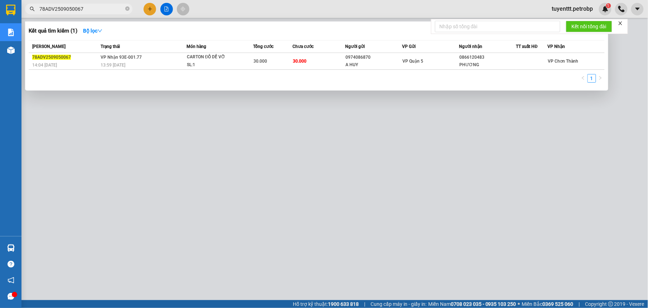
click at [95, 9] on input "78ADV2509050067" at bounding box center [81, 9] width 84 height 8
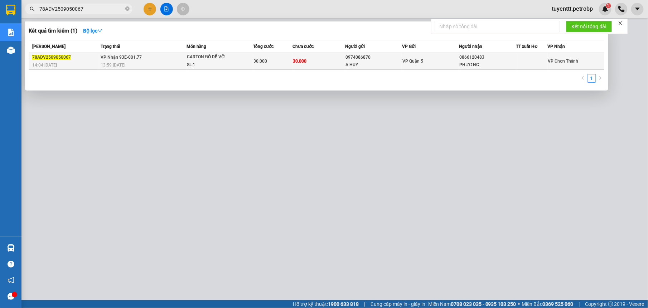
click at [99, 62] on td "VP Nhận 93E-001.77 13:59 [DATE]" at bounding box center [143, 61] width 88 height 17
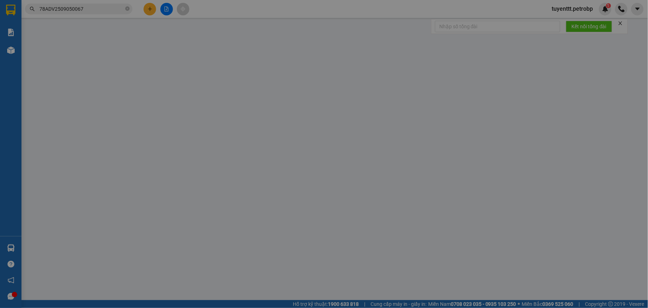
type input "0974086870"
type input "A HUY"
type input "0866120483"
type input "PHƯƠNG"
type input "30.000"
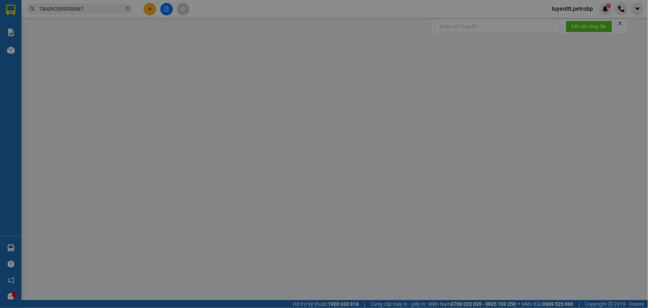
type input "30.000"
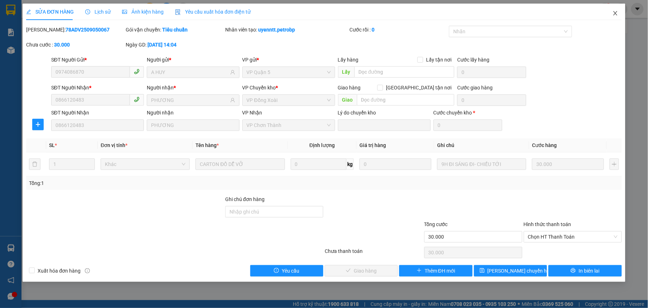
click at [617, 9] on span "Close" at bounding box center [615, 14] width 20 height 20
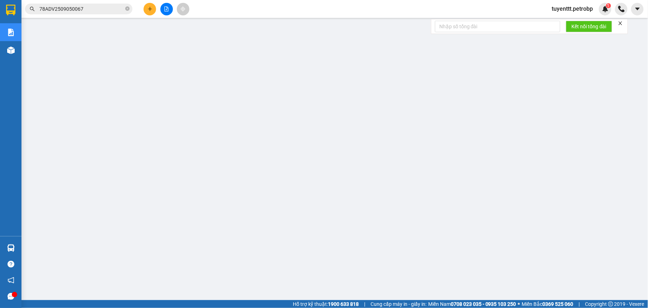
click at [85, 11] on input "78ADV2509050067" at bounding box center [81, 9] width 84 height 8
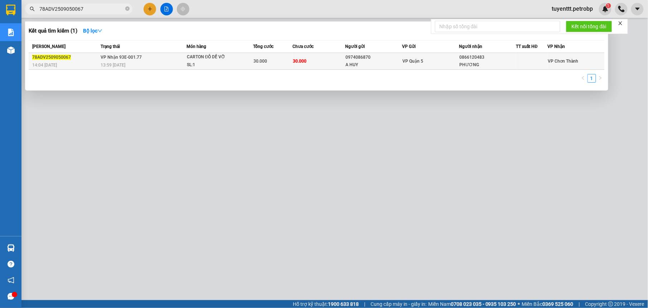
click at [478, 57] on div "0866120483" at bounding box center [487, 58] width 56 height 8
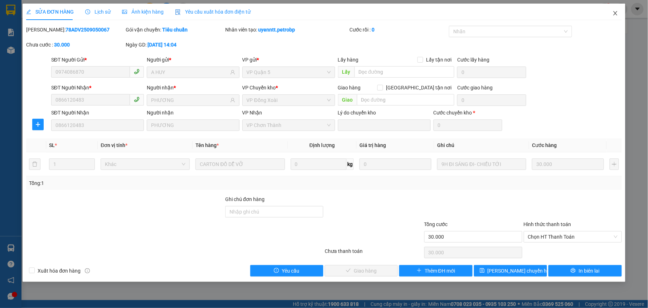
click at [616, 14] on icon "close" at bounding box center [615, 13] width 4 height 4
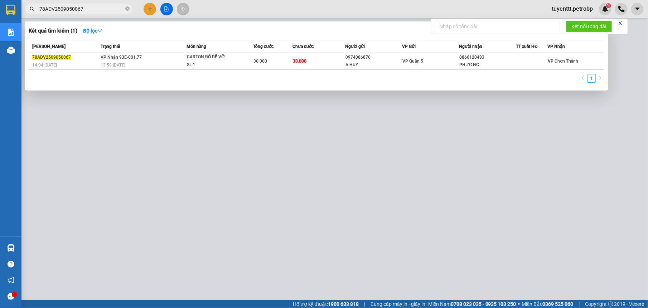
click at [100, 9] on input "78ADV2509050067" at bounding box center [81, 9] width 84 height 8
click at [99, 9] on input "78ADV2509050067" at bounding box center [81, 9] width 84 height 8
paste input "BT2509130054"
click at [249, 145] on div at bounding box center [324, 154] width 648 height 308
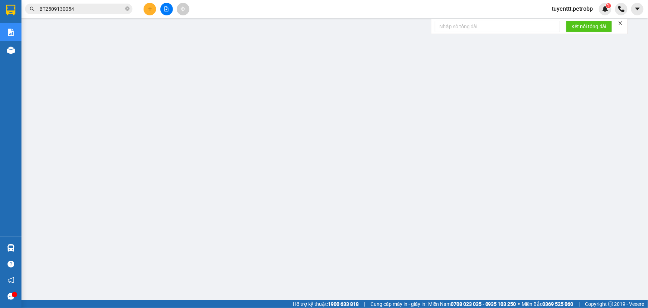
click at [96, 8] on input "BT2509130054" at bounding box center [81, 9] width 84 height 8
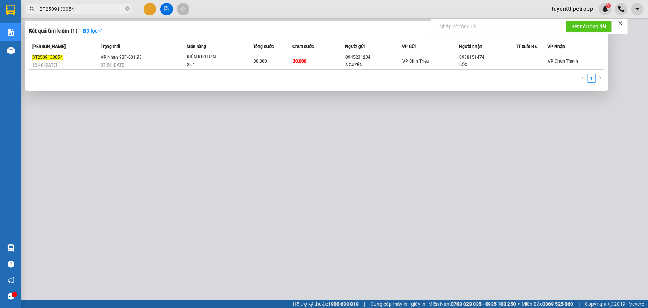
click at [96, 8] on input "BT2509130054" at bounding box center [81, 9] width 84 height 8
paste input "78ADV2509130071"
type input "78ADV2509130071"
click at [394, 134] on div at bounding box center [324, 154] width 648 height 308
click at [126, 9] on icon "close-circle" at bounding box center [127, 8] width 4 height 4
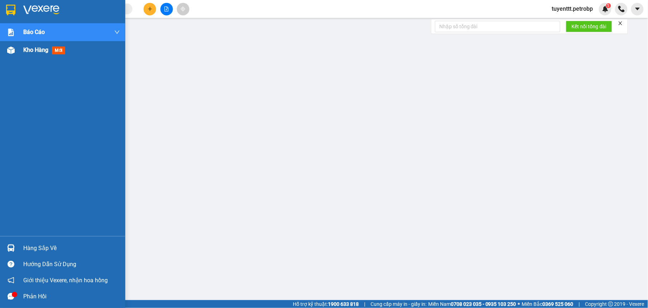
click at [16, 49] on div at bounding box center [11, 50] width 13 height 13
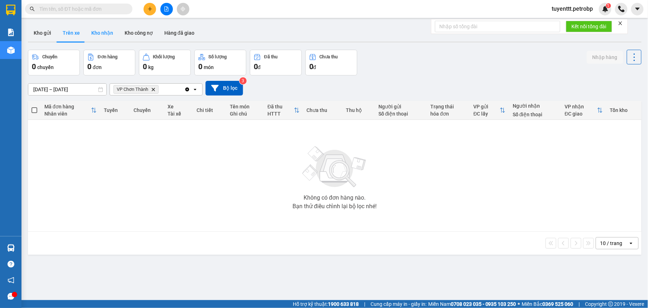
click at [101, 35] on button "Kho nhận" at bounding box center [102, 32] width 33 height 17
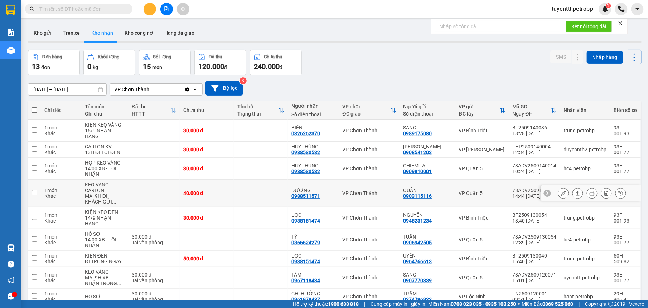
scroll to position [58, 0]
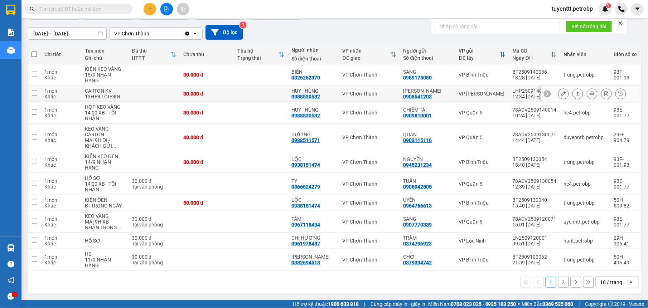
click at [292, 89] on td "HUY - HÙNG 0988530532" at bounding box center [313, 94] width 51 height 16
checkbox input "true"
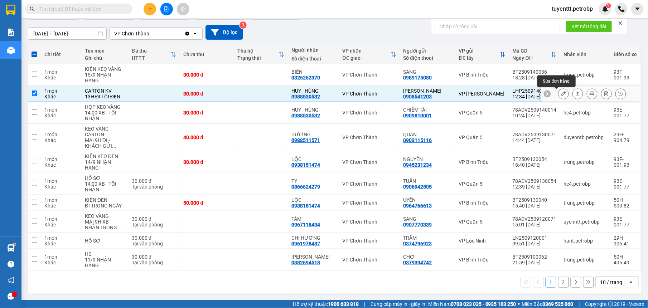
click at [561, 91] on icon at bounding box center [563, 93] width 5 height 5
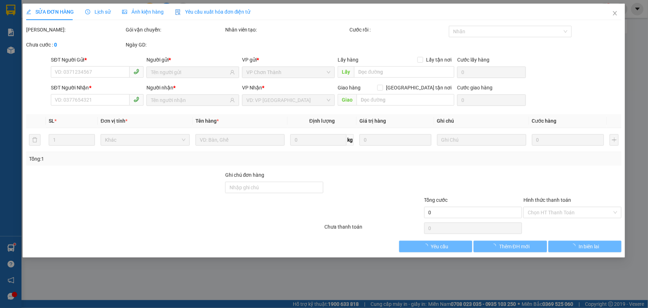
type input "0908541203"
type input "[PERSON_NAME]"
type input "0988530532"
type input "HUY - HÙNG"
type input "30.000"
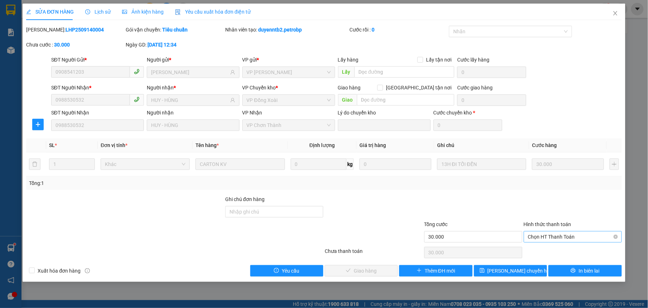
click at [557, 235] on span "Chọn HT Thanh Toán" at bounding box center [572, 237] width 89 height 11
click at [553, 251] on div "Tại văn phòng" at bounding box center [572, 252] width 89 height 8
type input "0"
click at [363, 275] on span "Giao hàng" at bounding box center [365, 271] width 23 height 8
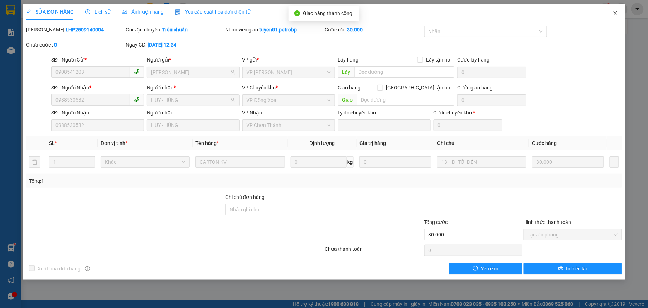
click at [612, 9] on span "Close" at bounding box center [615, 14] width 20 height 20
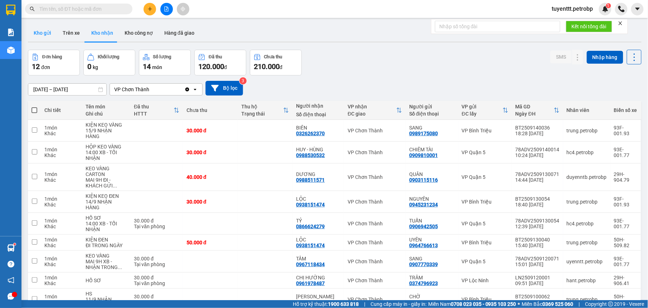
click at [39, 32] on button "Kho gửi" at bounding box center [42, 32] width 29 height 17
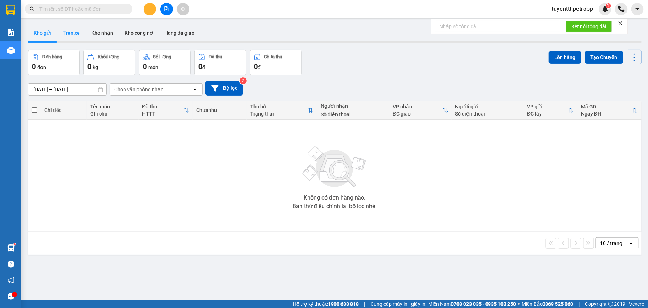
click at [73, 31] on button "Trên xe" at bounding box center [71, 32] width 29 height 17
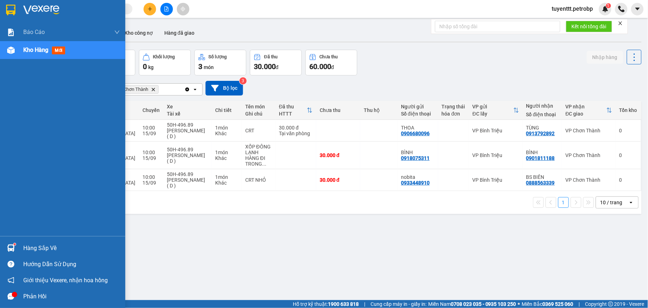
click at [9, 249] on img at bounding box center [11, 248] width 8 height 8
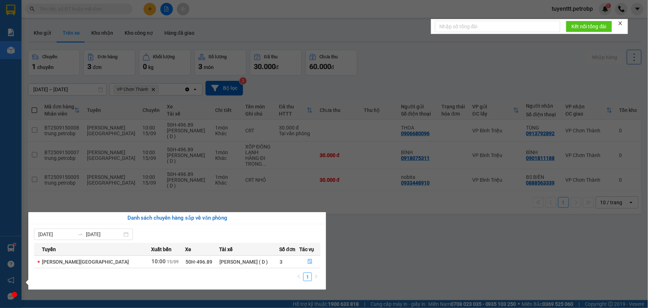
click at [357, 268] on section "Kết quả tìm kiếm ( 1 ) Bộ lọc Mã ĐH Trạng thái Món hàng Tổng cước Chưa cước Ngư…" at bounding box center [324, 154] width 648 height 308
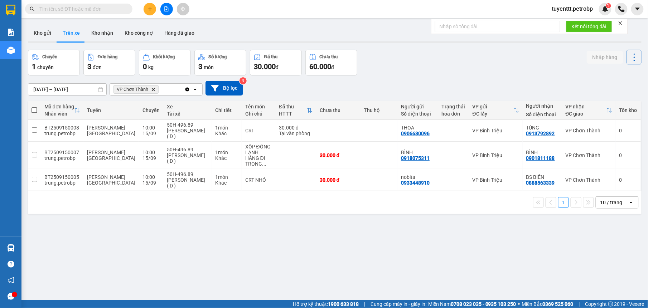
click at [150, 10] on icon "plus" at bounding box center [150, 9] width 0 height 4
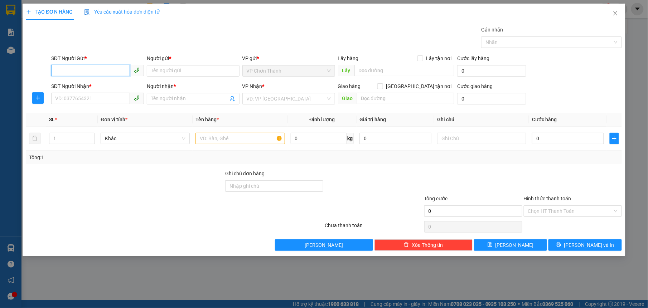
click at [82, 67] on input "SĐT Người Gửi *" at bounding box center [90, 70] width 79 height 11
click at [614, 12] on icon "close" at bounding box center [615, 13] width 6 height 6
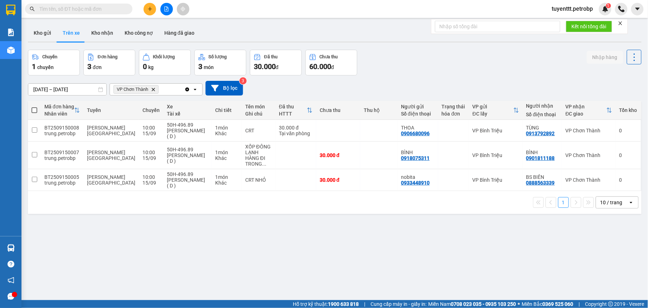
click at [152, 8] on button at bounding box center [150, 9] width 13 height 13
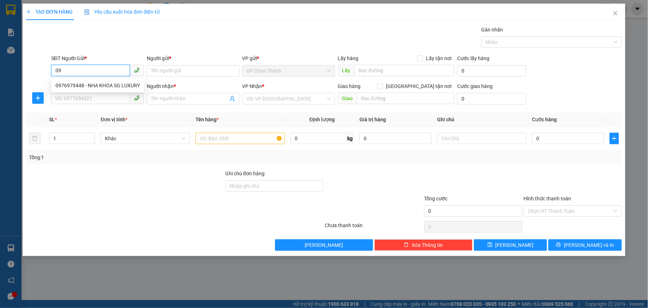
type input "0"
click at [91, 87] on div "0866797945 - NK CHƠN THÀNH" at bounding box center [97, 86] width 84 height 8
type input "0866797945"
type input "NK CHƠN THÀNH"
type input "0982160269"
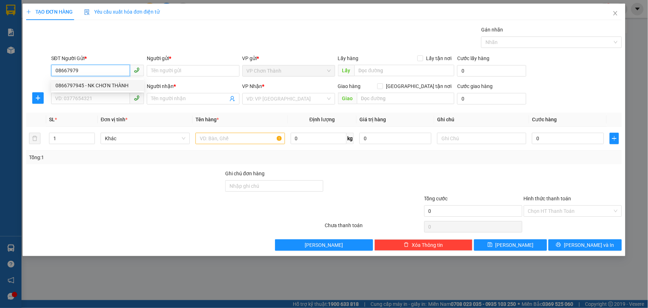
type input "LABO ĐẠI PHÁT"
type input "30.000"
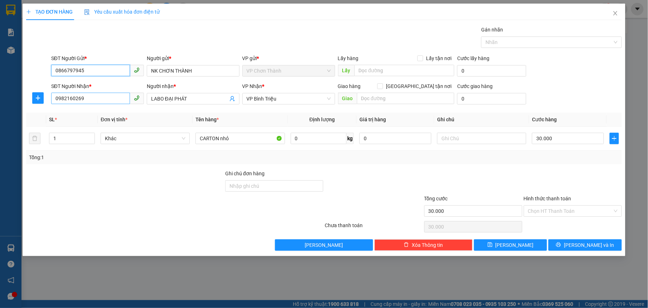
type input "0866797945"
click at [118, 102] on input "0982160269" at bounding box center [90, 98] width 79 height 11
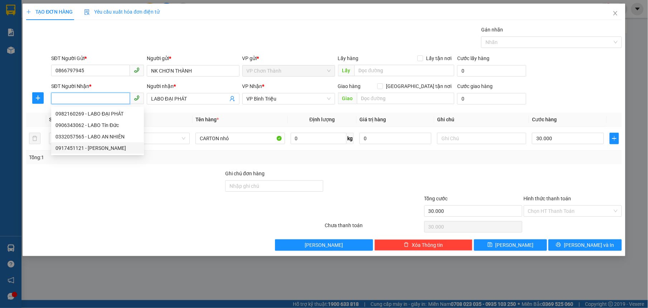
click at [119, 148] on div "0917451121 - [PERSON_NAME]" at bounding box center [97, 148] width 84 height 8
type input "0917451121"
type input "LABO [PERSON_NAME]"
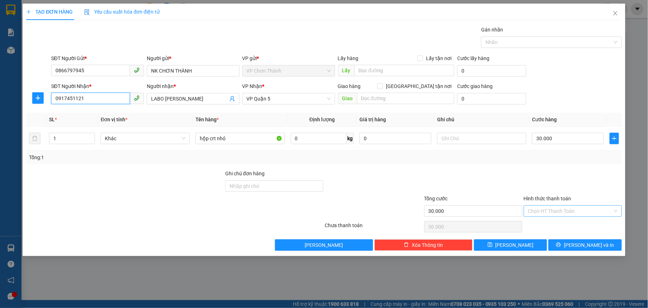
type input "0917451121"
click at [549, 209] on input "Hình thức thanh toán" at bounding box center [570, 211] width 84 height 11
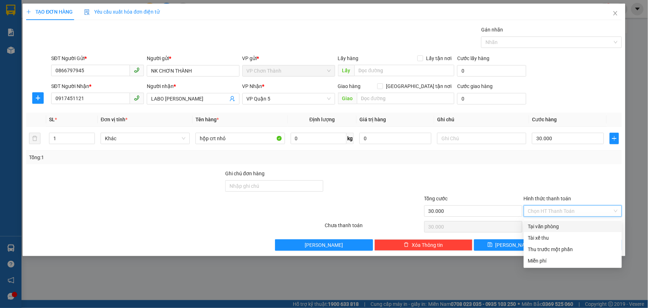
click at [559, 228] on div "Tại văn phòng" at bounding box center [572, 227] width 89 height 8
type input "0"
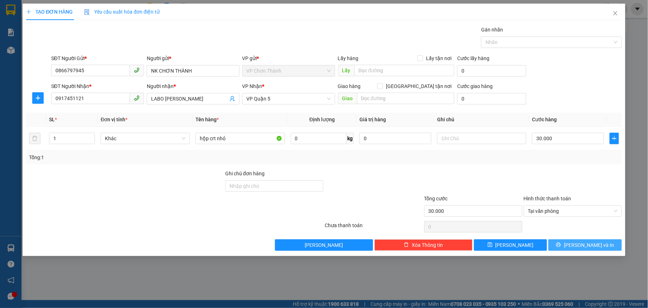
click at [587, 242] on span "[PERSON_NAME] và In" at bounding box center [589, 245] width 50 height 8
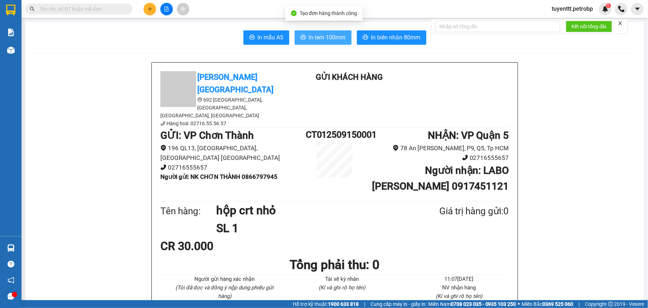
click at [311, 32] on button "In tem 100mm" at bounding box center [323, 37] width 57 height 14
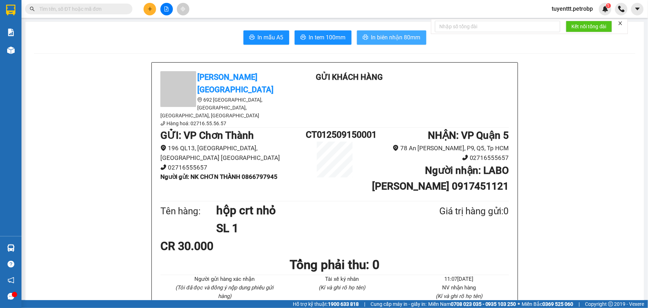
click at [379, 35] on span "In biên nhận 80mm" at bounding box center [395, 37] width 49 height 9
click at [371, 36] on span "In biên nhận 80mm" at bounding box center [395, 37] width 49 height 9
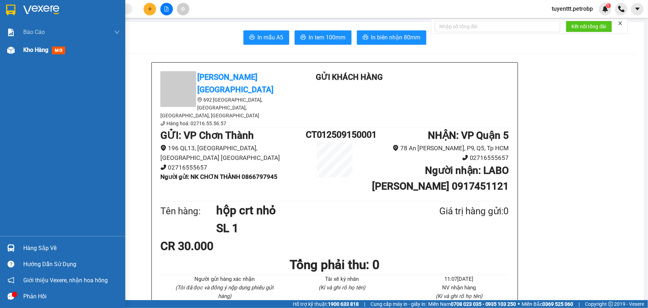
click at [14, 45] on div at bounding box center [11, 50] width 13 height 13
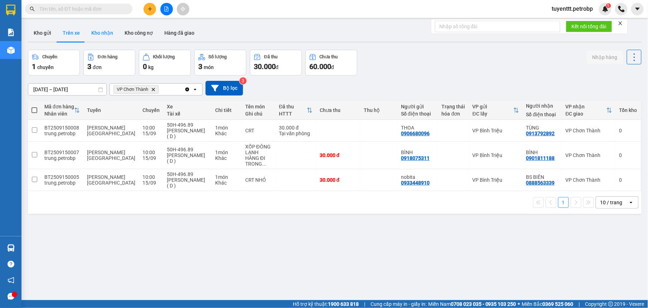
click at [107, 35] on button "Kho nhận" at bounding box center [102, 32] width 33 height 17
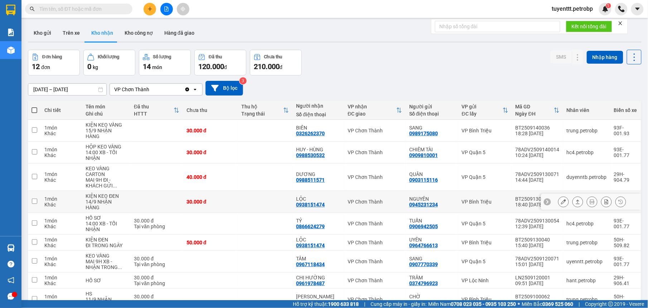
scroll to position [58, 0]
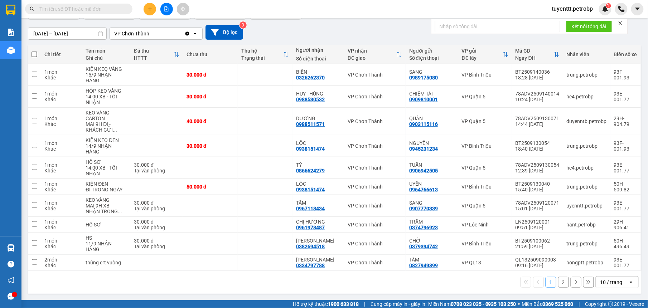
click at [76, 7] on input "text" at bounding box center [81, 9] width 84 height 8
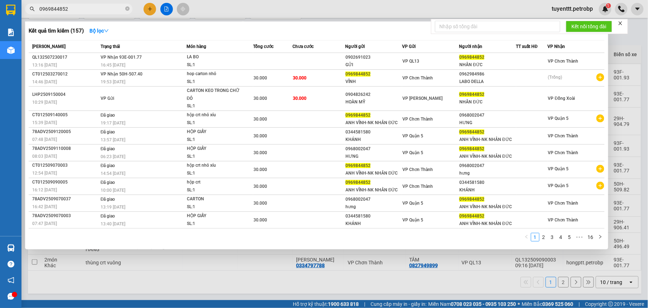
type input "0969844852"
click at [123, 9] on input "0969844852" at bounding box center [81, 9] width 84 height 8
click at [56, 11] on input "0969844852" at bounding box center [81, 9] width 84 height 8
click at [152, 8] on div at bounding box center [324, 154] width 648 height 308
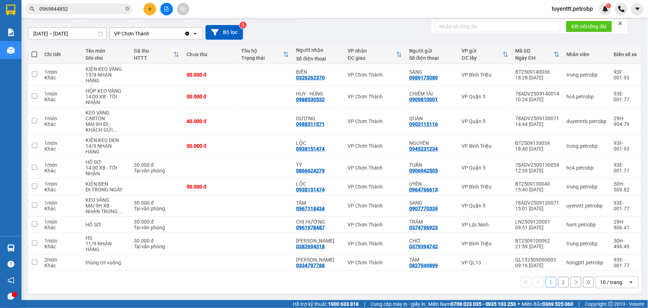
click at [152, 2] on div "Kết quả tìm kiếm ( 157 ) Bộ lọc Mã ĐH Trạng thái Món hàng Tổng cước Chưa cước N…" at bounding box center [324, 9] width 648 height 18
click at [151, 6] on icon "plus" at bounding box center [149, 8] width 5 height 5
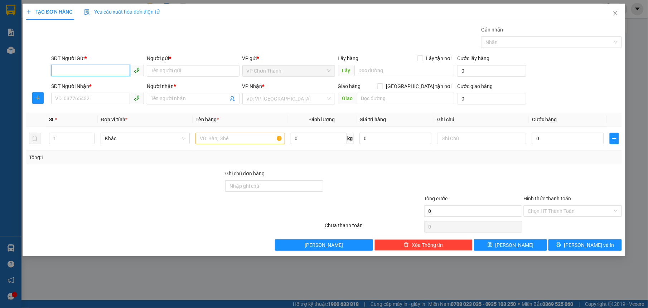
click at [96, 71] on input "SĐT Người Gửi *" at bounding box center [90, 70] width 79 height 11
paste input "0969844852"
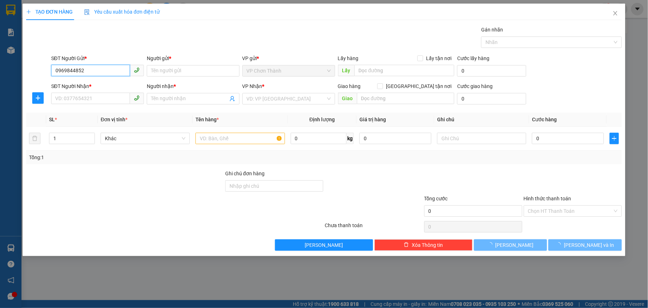
click at [111, 69] on input "0969844852" at bounding box center [90, 70] width 79 height 11
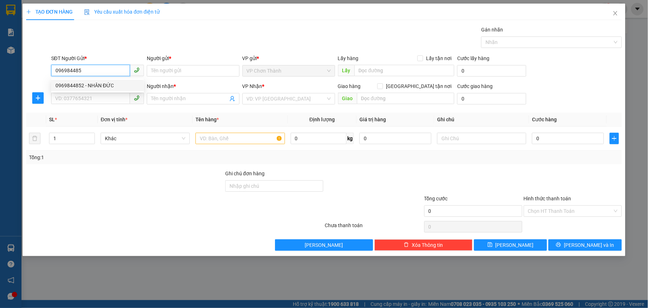
click at [105, 84] on div "0969844852 - NHÂN ĐỨC" at bounding box center [97, 86] width 84 height 8
type input "0969844852"
type input "NHÂN ĐỨC"
type input "0968002047"
type input "HƯNG"
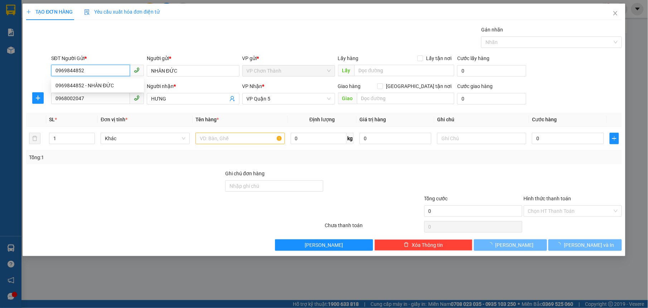
type input "30.000"
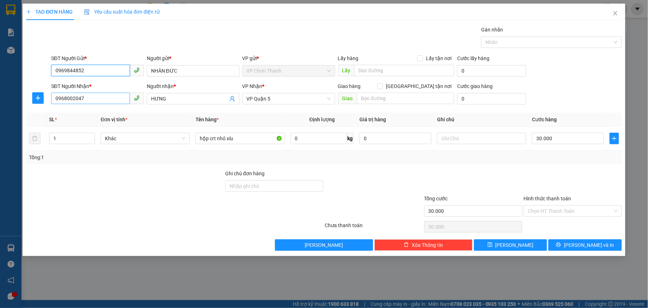
type input "0969844852"
click at [102, 95] on input "0968002047" at bounding box center [90, 98] width 79 height 11
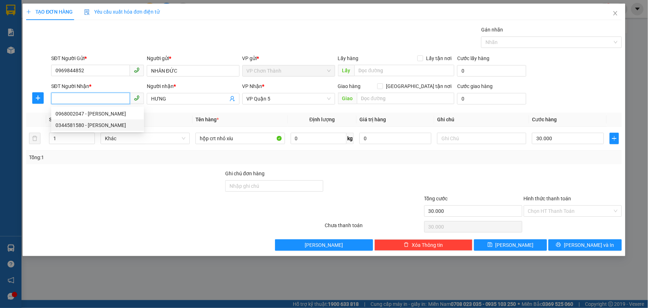
click at [98, 125] on div "0344581580 - [PERSON_NAME]" at bounding box center [97, 125] width 84 height 8
type input "0344581580"
type input "KHÁNH"
type input "0344581580"
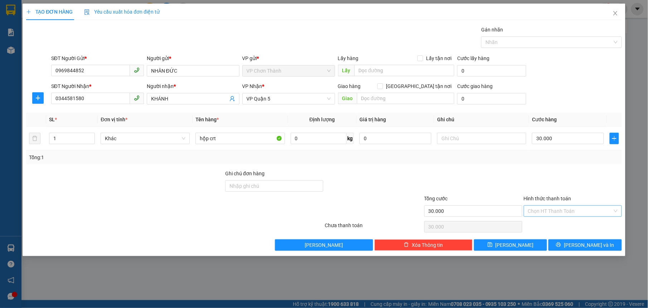
click at [579, 210] on input "Hình thức thanh toán" at bounding box center [570, 211] width 84 height 11
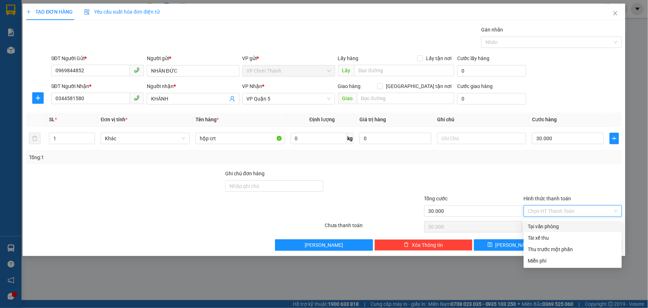
click at [559, 227] on div "Tại văn phòng" at bounding box center [572, 227] width 89 height 8
type input "0"
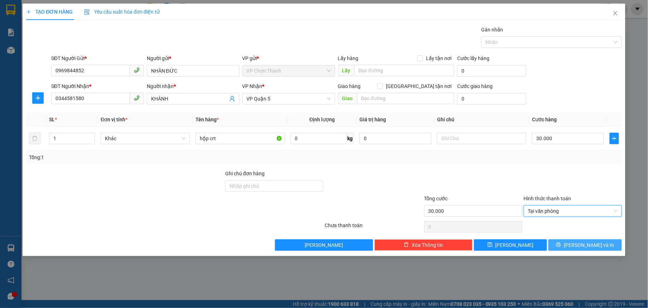
click at [569, 244] on button "[PERSON_NAME] và In" at bounding box center [584, 244] width 73 height 11
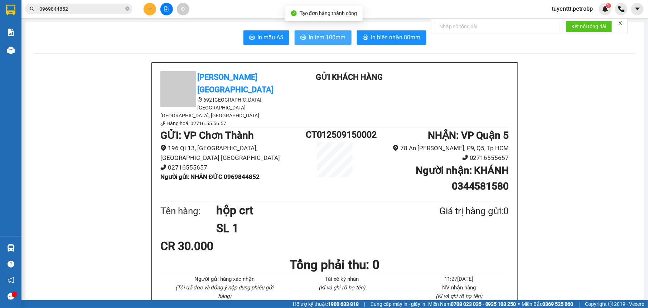
click at [321, 36] on span "In tem 100mm" at bounding box center [327, 37] width 37 height 9
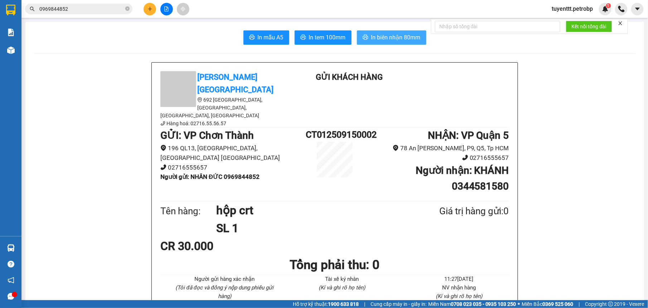
click at [373, 37] on span "In biên nhận 80mm" at bounding box center [395, 37] width 49 height 9
click at [127, 9] on icon "close-circle" at bounding box center [127, 8] width 4 height 4
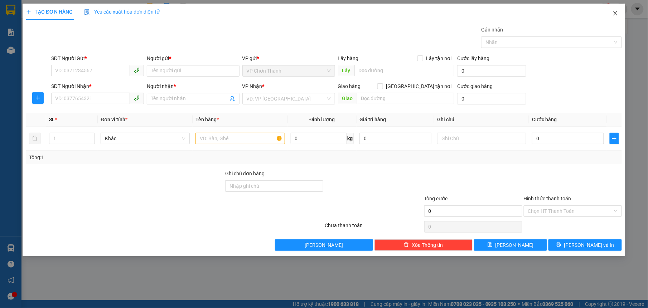
click at [614, 15] on icon "close" at bounding box center [615, 13] width 6 height 6
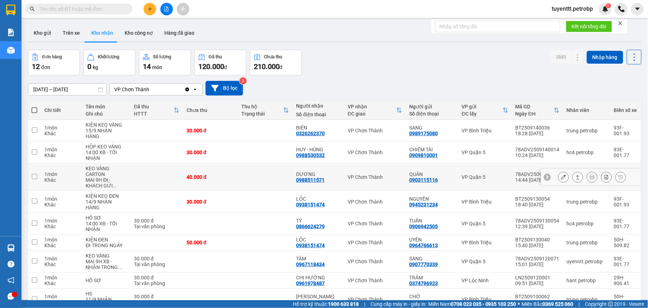
scroll to position [58, 0]
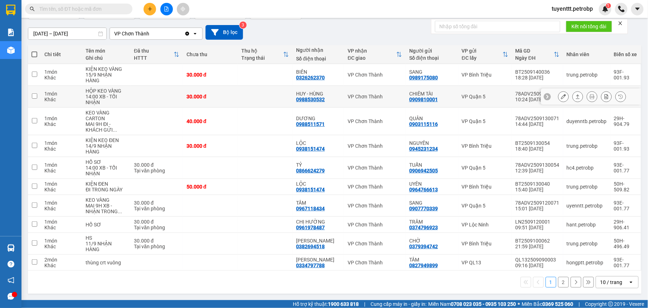
click at [349, 99] on td "VP Chơn Thành" at bounding box center [375, 97] width 62 height 22
checkbox input "true"
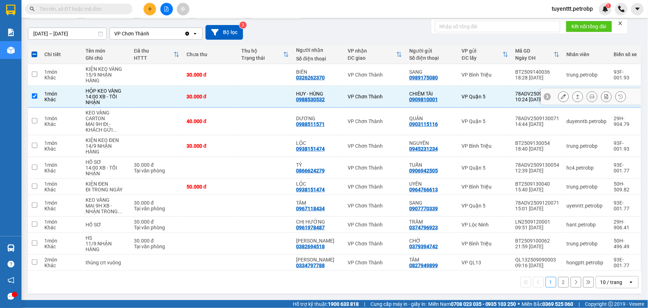
click at [558, 92] on button at bounding box center [563, 97] width 10 height 13
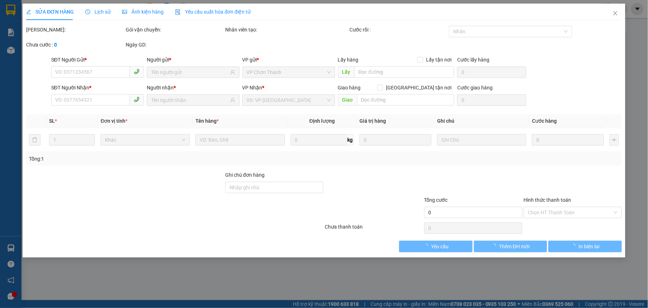
type input "0909810001"
type input "CHIÊM TÀI"
type input "0988530532"
type input "HUY - HÙNG"
type input "30.000"
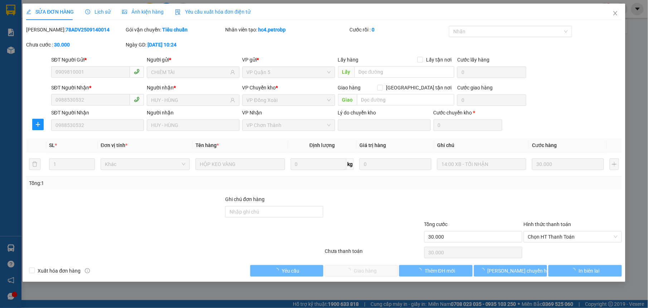
click at [551, 210] on div at bounding box center [573, 207] width 100 height 25
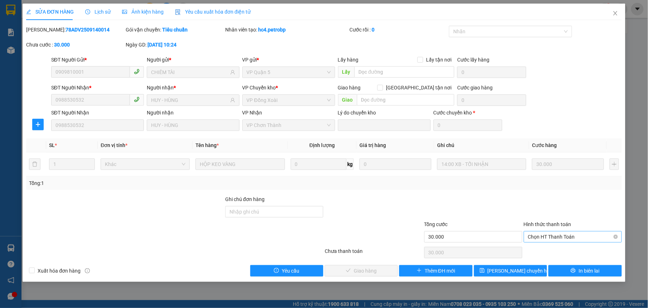
click at [542, 237] on span "Chọn HT Thanh Toán" at bounding box center [572, 237] width 89 height 11
click at [540, 250] on div "Tại văn phòng" at bounding box center [572, 252] width 89 height 8
type input "0"
click at [363, 272] on span "Giao hàng" at bounding box center [365, 271] width 23 height 8
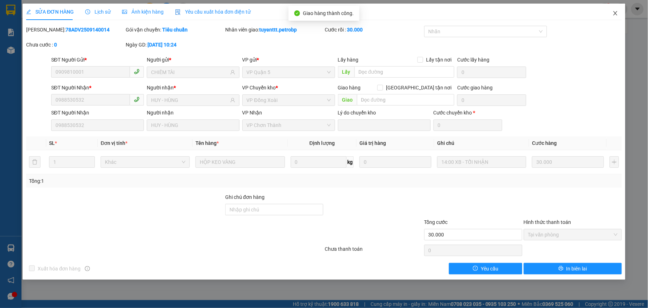
click at [617, 11] on icon "close" at bounding box center [615, 13] width 6 height 6
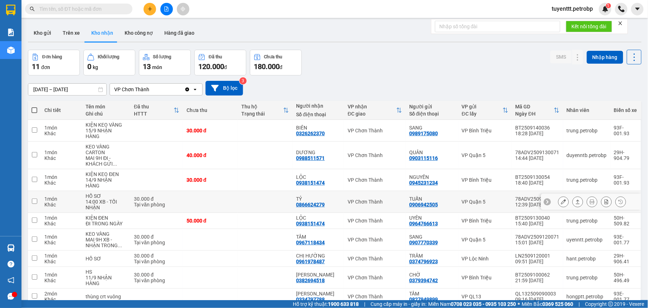
scroll to position [63, 0]
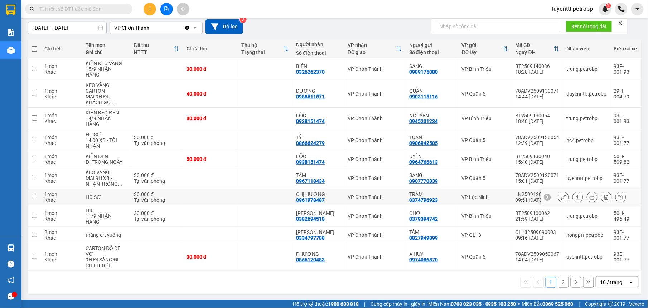
click at [329, 195] on div "CHỊ HƯỜNG" at bounding box center [318, 194] width 44 height 6
checkbox input "true"
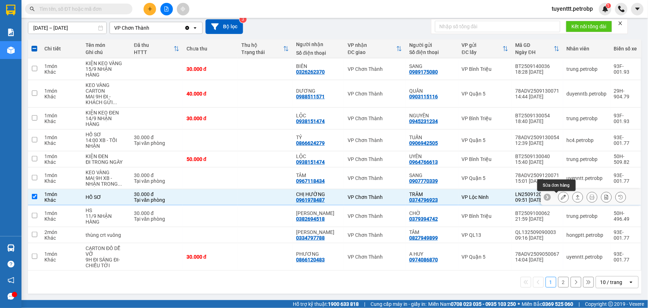
click at [561, 197] on icon at bounding box center [563, 197] width 5 height 5
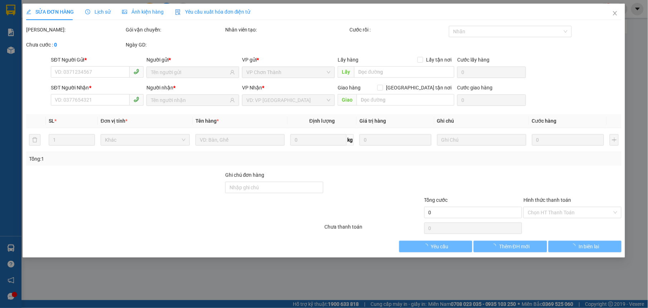
type input "0374796923"
type input "TRÂM"
type input "0961978487"
type input "CHỊ HƯỜNG"
type input "30.000"
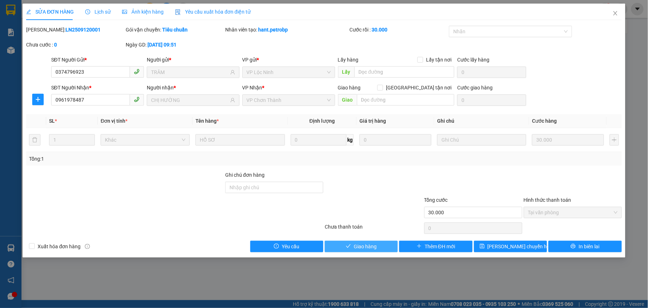
click at [363, 245] on span "Giao hàng" at bounding box center [365, 247] width 23 height 8
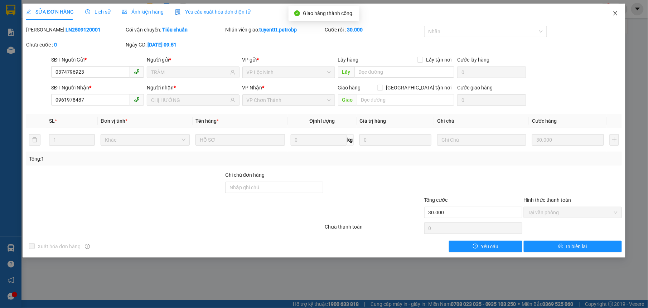
click at [613, 14] on icon "close" at bounding box center [615, 13] width 6 height 6
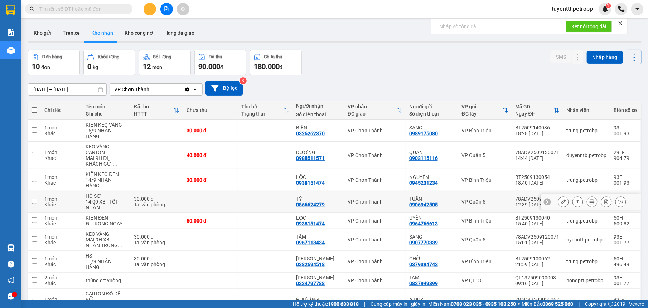
scroll to position [63, 0]
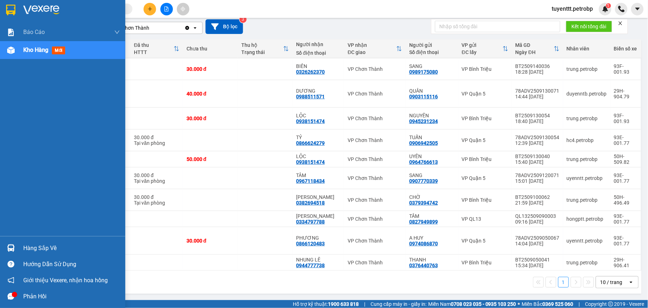
click at [12, 245] on img at bounding box center [11, 248] width 8 height 8
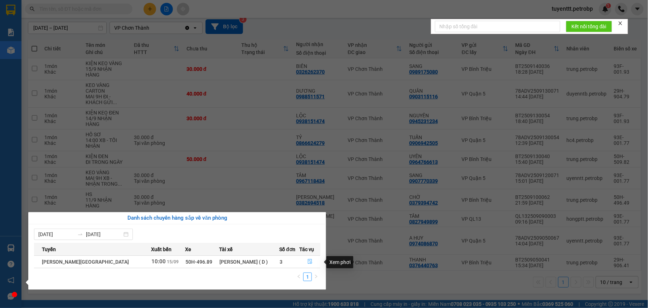
click at [307, 260] on icon "file-done" at bounding box center [309, 261] width 5 height 5
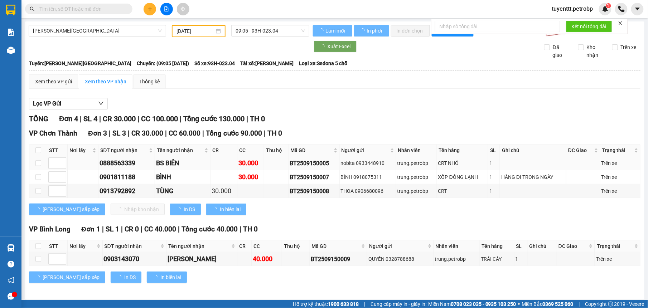
type input "[DATE]"
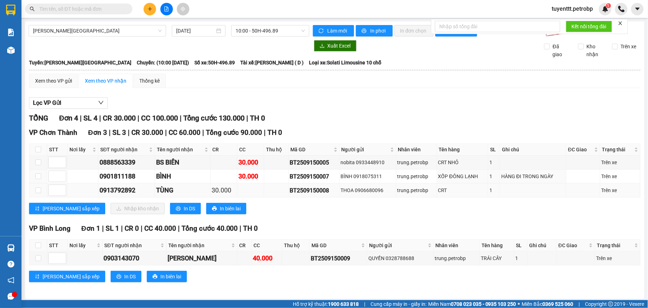
scroll to position [4, 0]
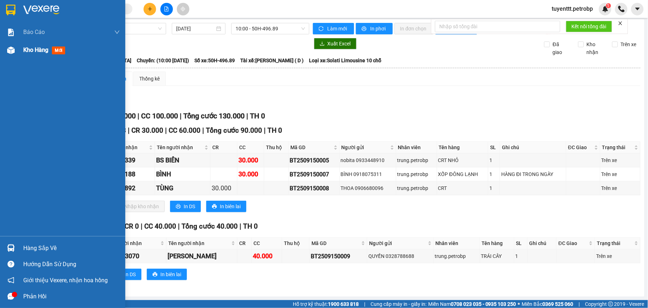
click at [11, 46] on div at bounding box center [11, 50] width 13 height 13
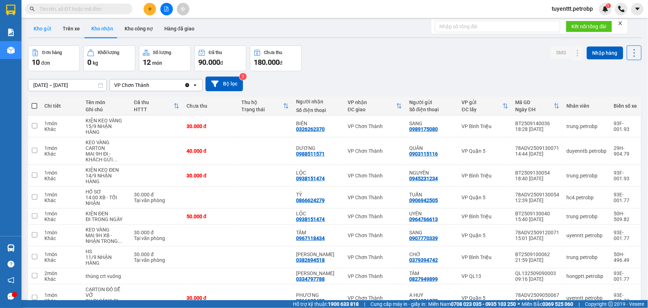
click at [32, 28] on button "Kho gửi" at bounding box center [42, 28] width 29 height 17
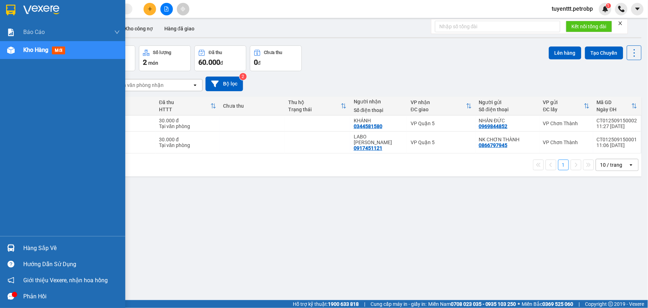
click at [21, 246] on div "Hàng sắp về" at bounding box center [62, 248] width 125 height 16
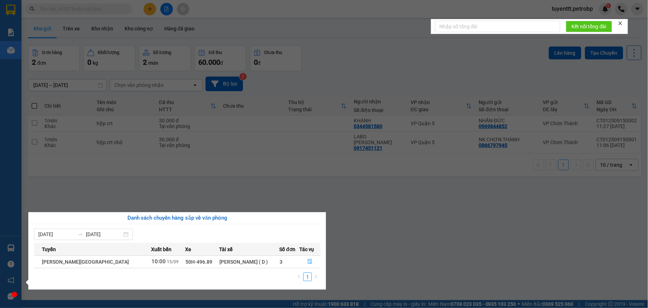
click at [384, 249] on section "Kết quả tìm kiếm ( 157 ) Bộ lọc Mã ĐH Trạng thái Món hàng Tổng cước Chưa cước N…" at bounding box center [324, 154] width 648 height 308
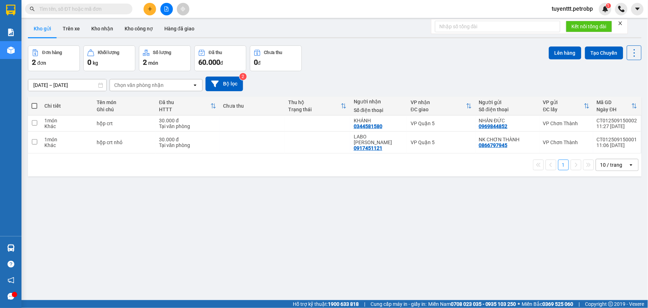
click at [564, 13] on span "tuyenttt.petrobp" at bounding box center [572, 8] width 53 height 9
click at [557, 19] on span "Đăng xuất" at bounding box center [575, 22] width 39 height 8
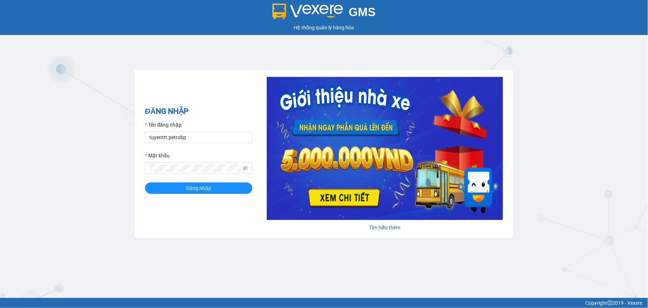
click at [188, 147] on form "Tên đăng nhập tuyenttt.petrobp Mật khẩu Đăng nhập" at bounding box center [198, 157] width 107 height 73
drag, startPoint x: 188, startPoint y: 138, endPoint x: 184, endPoint y: 142, distance: 5.3
click at [188, 138] on input "tuyenttt.petrobp" at bounding box center [198, 137] width 107 height 11
type input "nguyenntt.petrobp"
click at [213, 179] on form "Tên đăng nhập nguyenntt.petrobp Mật khẩu Đăng nhập" at bounding box center [198, 157] width 107 height 73
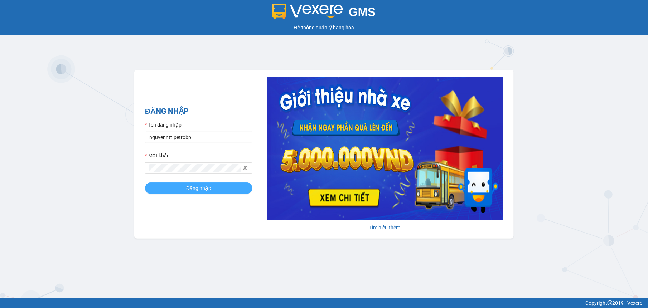
click at [202, 185] on span "Đăng nhập" at bounding box center [198, 188] width 25 height 8
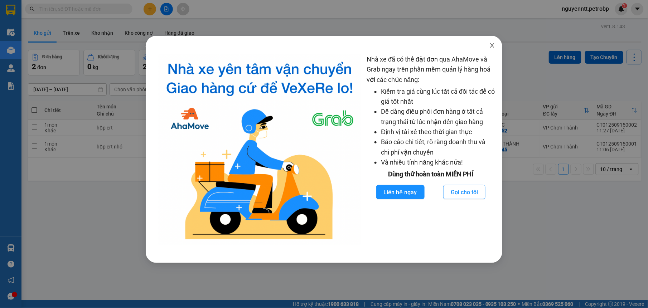
click at [492, 45] on icon "close" at bounding box center [492, 46] width 6 height 6
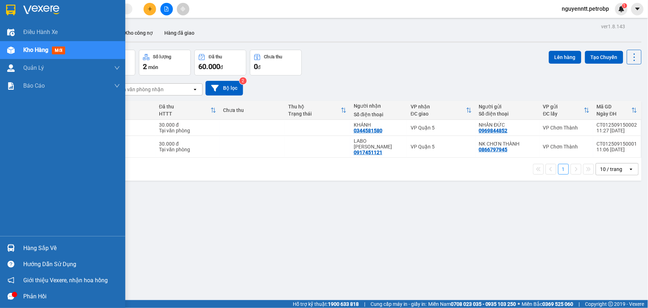
click at [6, 246] on div at bounding box center [11, 248] width 13 height 13
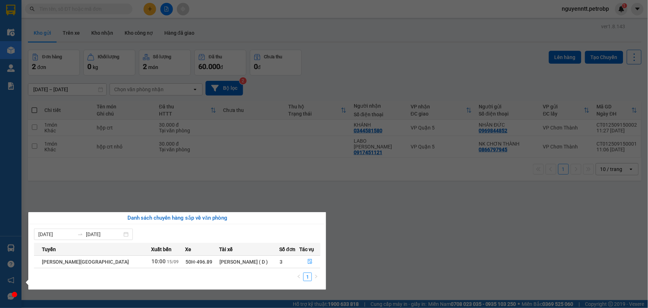
click at [381, 243] on section "Kết quả tìm kiếm ( 0 ) Bộ lọc No Data nguyenntt.petrobp 1 Điều hành xe Kho hàng…" at bounding box center [324, 154] width 648 height 308
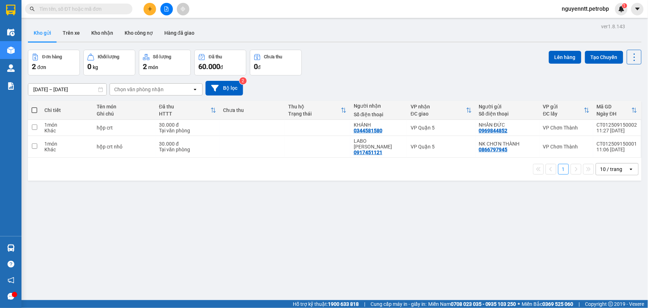
click at [376, 240] on div "ver 1.8.143 Kho gửi Trên xe Kho nhận Kho công nợ Hàng đã giao Đơn hàng 2 đơn Kh…" at bounding box center [334, 175] width 619 height 308
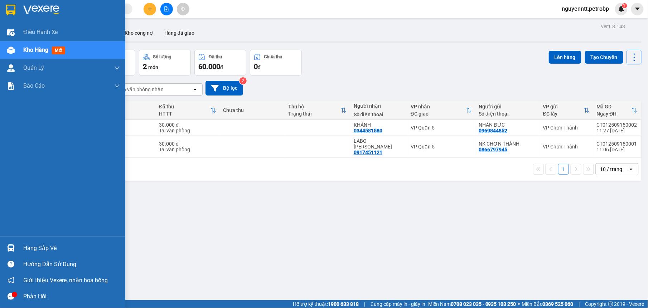
click at [20, 245] on div "Hàng sắp về" at bounding box center [62, 248] width 125 height 16
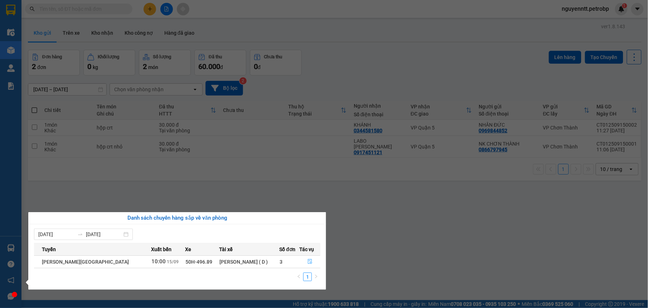
click at [308, 260] on icon "file-done" at bounding box center [309, 261] width 5 height 5
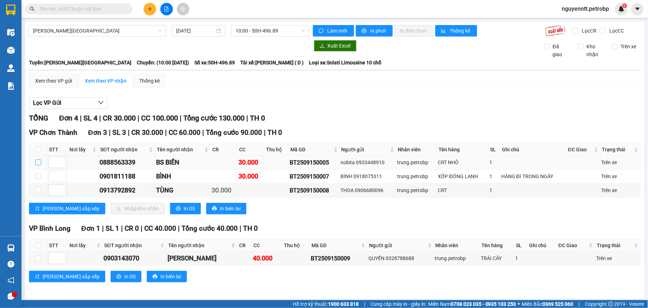
click at [40, 163] on input "checkbox" at bounding box center [38, 163] width 6 height 6
checkbox input "true"
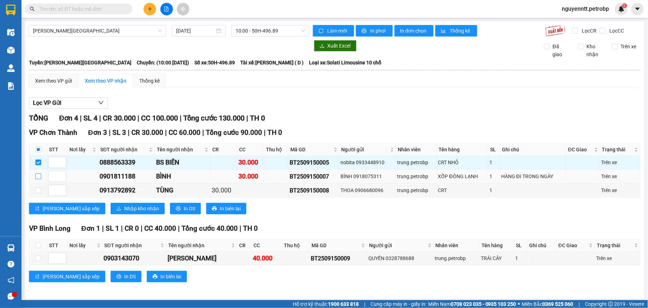
click at [37, 178] on input "checkbox" at bounding box center [38, 177] width 6 height 6
checkbox input "true"
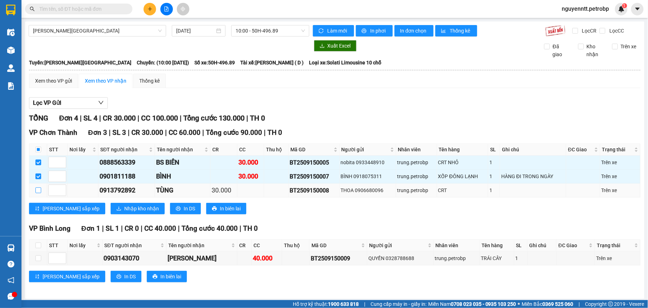
click at [37, 191] on input "checkbox" at bounding box center [38, 191] width 6 height 6
checkbox input "true"
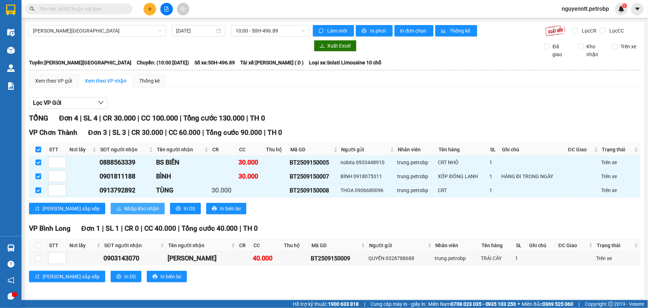
click at [124, 210] on span "Nhập kho nhận" at bounding box center [141, 209] width 35 height 8
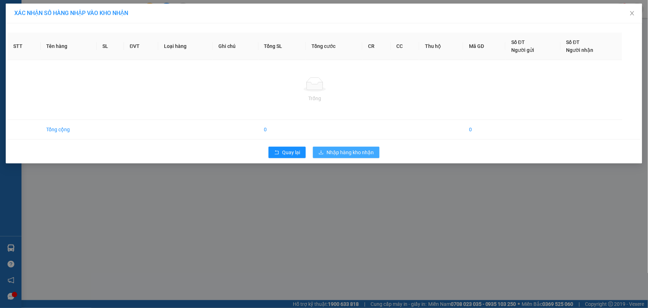
click at [337, 149] on span "Nhập hàng kho nhận" at bounding box center [349, 153] width 47 height 8
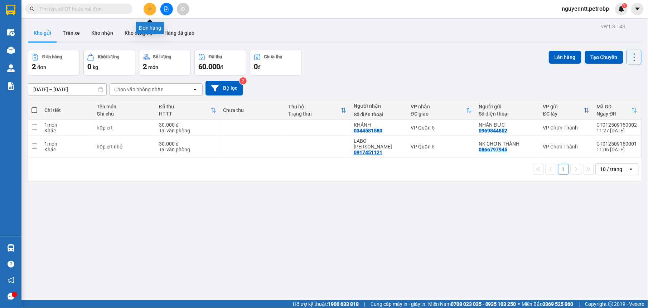
click at [152, 9] on icon "plus" at bounding box center [149, 8] width 5 height 5
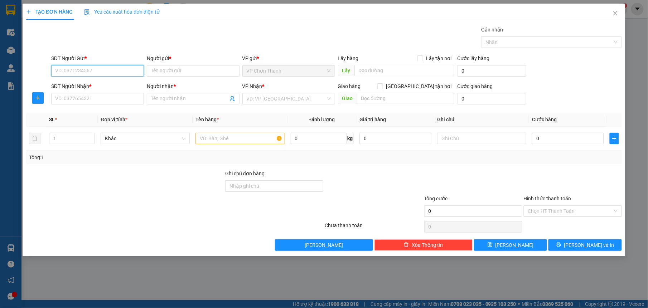
click at [96, 71] on input "SĐT Người Gửi *" at bounding box center [97, 70] width 93 height 11
type input "0"
click at [84, 83] on div "0382851819 - NAM" at bounding box center [97, 86] width 84 height 8
type input "0382851819"
type input "NAM"
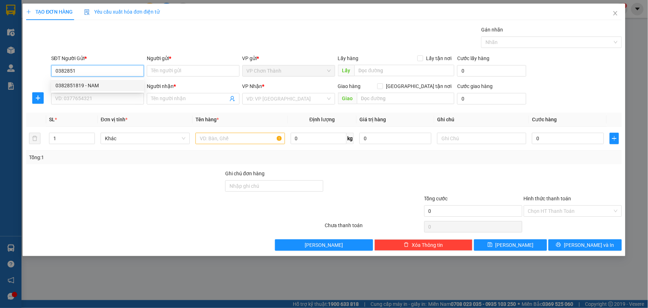
type input "0787818921"
type input "THỊNH"
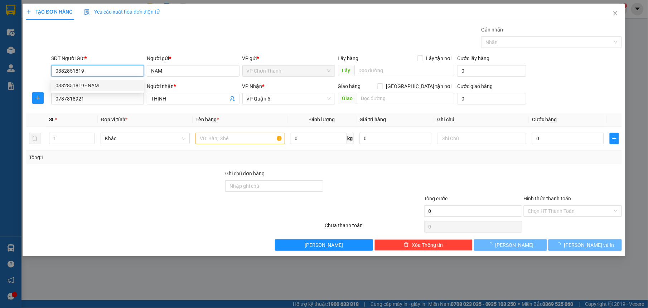
type input "30.000"
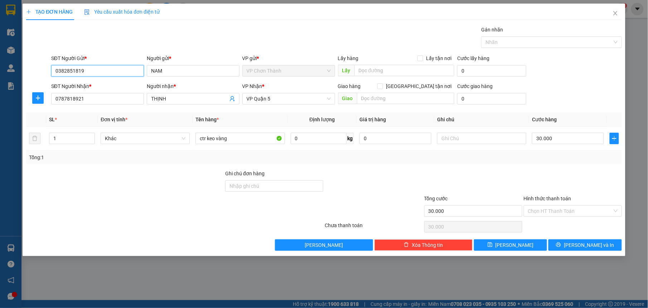
type input "0382851819"
click at [221, 43] on div "Gói vận chuyển * Tiêu chuẩn Gán nhãn Nhãn" at bounding box center [336, 38] width 573 height 25
click at [122, 101] on input "0787818921" at bounding box center [97, 98] width 93 height 11
click at [226, 28] on div "Gói vận chuyển * Tiêu chuẩn Gán nhãn Nhãn" at bounding box center [336, 38] width 573 height 25
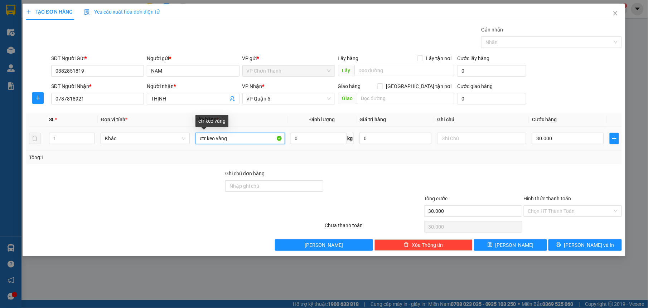
click at [243, 142] on input "ctr keo vàng" at bounding box center [239, 138] width 89 height 11
type input "ctr NHỎ"
click at [421, 155] on div "Tổng: 1" at bounding box center [324, 158] width 590 height 8
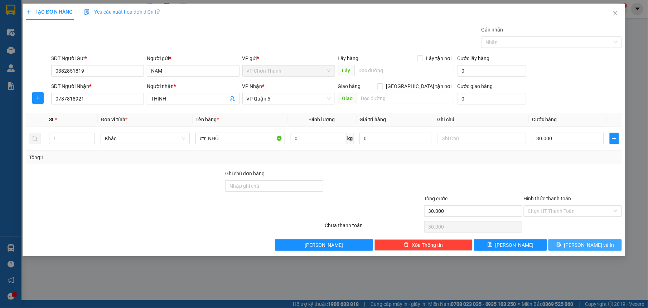
click at [579, 251] on button "[PERSON_NAME] và In" at bounding box center [584, 244] width 73 height 11
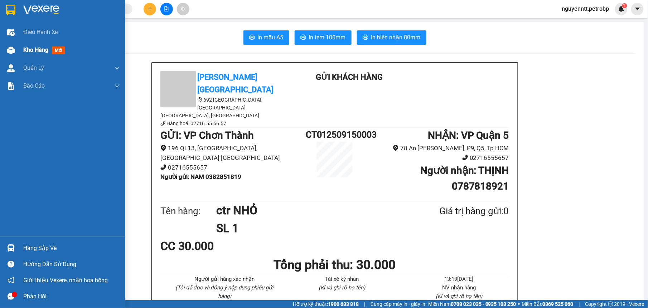
click at [14, 49] on img at bounding box center [11, 51] width 8 height 8
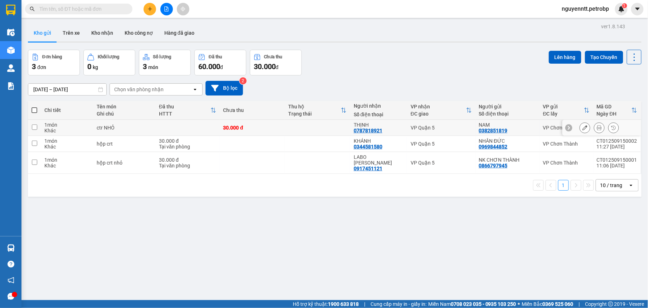
click at [580, 125] on button at bounding box center [585, 128] width 10 height 13
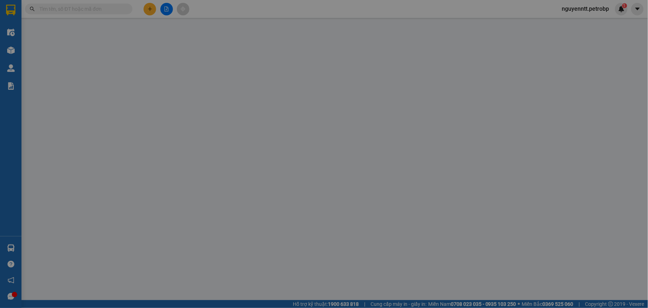
type input "0382851819"
type input "NAM"
type input "0787818921"
type input "THỊNH"
type input "30.000"
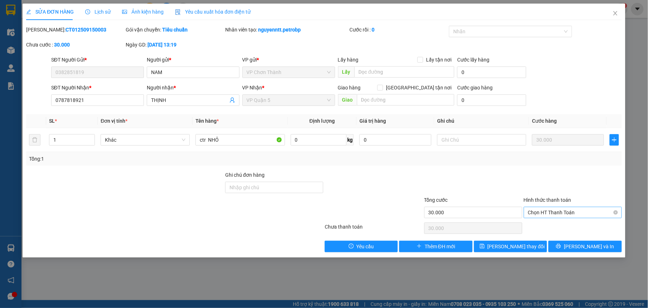
click at [561, 212] on span "Chọn HT Thanh Toán" at bounding box center [572, 212] width 89 height 11
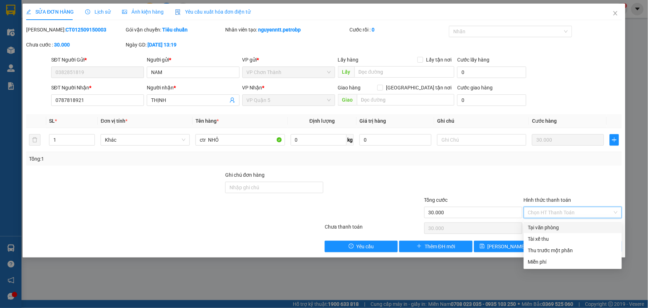
click at [549, 226] on div "Tại văn phòng" at bounding box center [572, 228] width 89 height 8
type input "0"
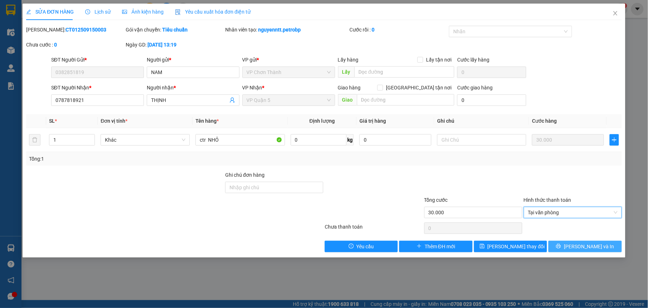
click at [562, 248] on button "[PERSON_NAME] và In" at bounding box center [584, 246] width 73 height 11
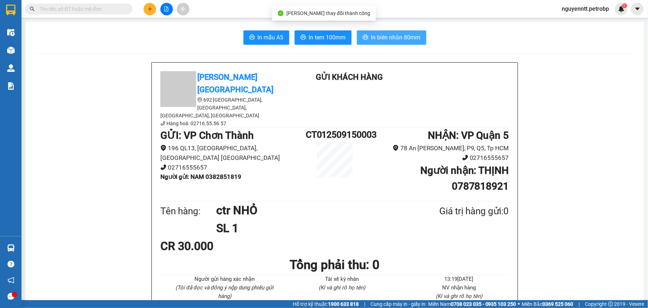
click at [372, 37] on span "In biên nhận 80mm" at bounding box center [395, 37] width 49 height 9
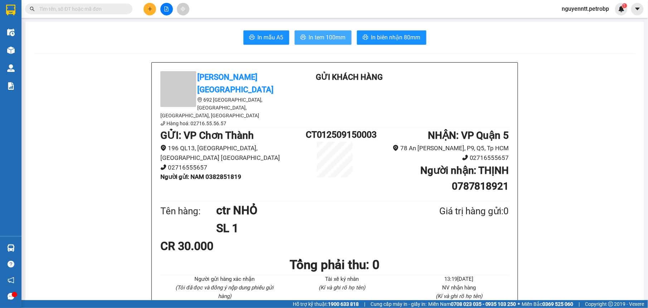
click at [319, 42] on span "In tem 100mm" at bounding box center [327, 37] width 37 height 9
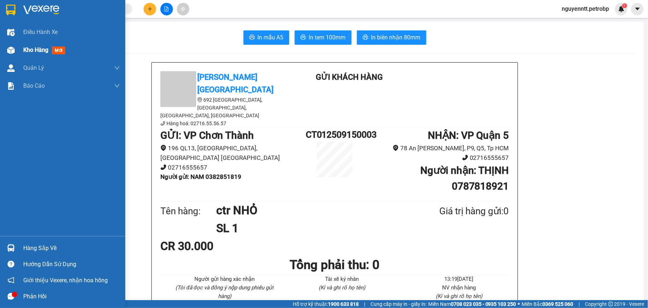
click at [14, 53] on img at bounding box center [11, 51] width 8 height 8
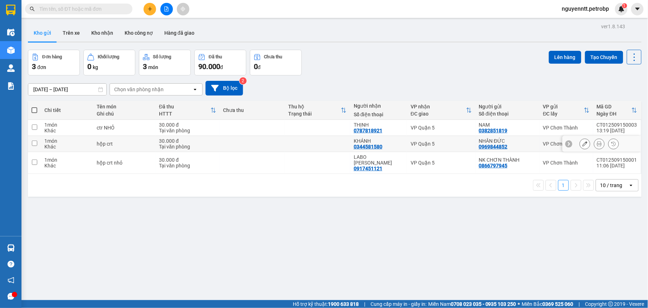
click at [314, 145] on td at bounding box center [317, 144] width 65 height 16
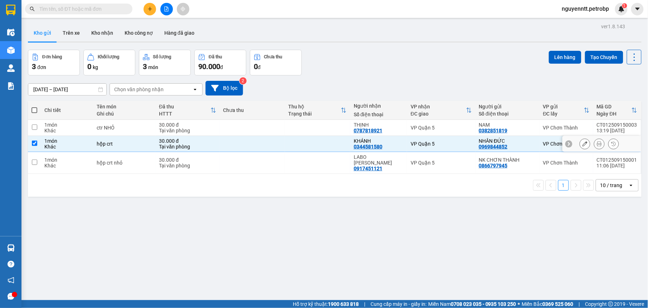
checkbox input "true"
click at [319, 165] on td at bounding box center [317, 163] width 65 height 22
checkbox input "true"
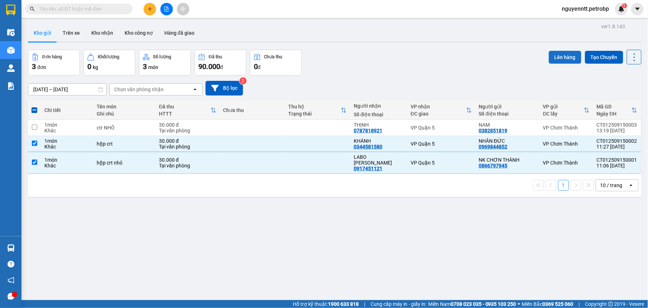
click at [549, 59] on button "Lên hàng" at bounding box center [565, 57] width 33 height 13
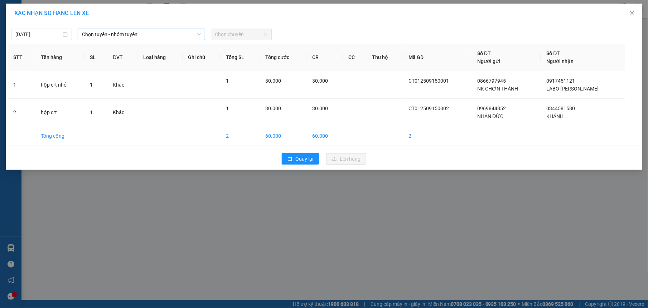
click at [129, 29] on div "Chọn tuyến - nhóm tuyến" at bounding box center [141, 34] width 127 height 11
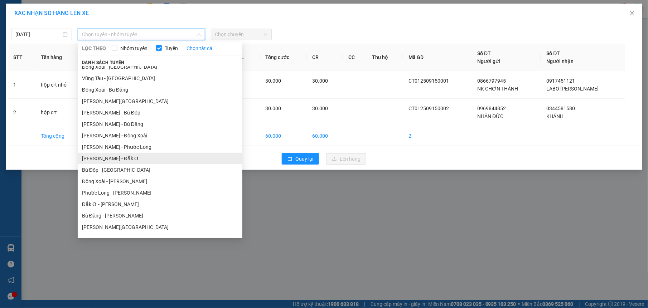
scroll to position [59, 0]
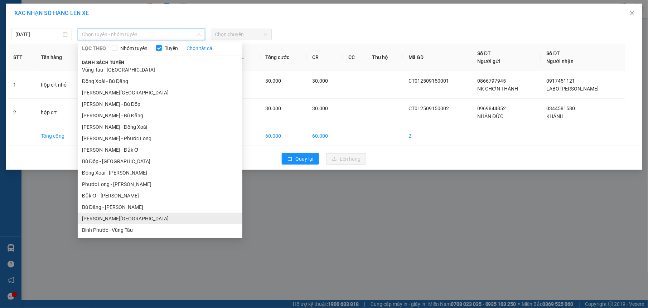
click at [136, 218] on li "[PERSON_NAME][GEOGRAPHIC_DATA]" at bounding box center [160, 218] width 165 height 11
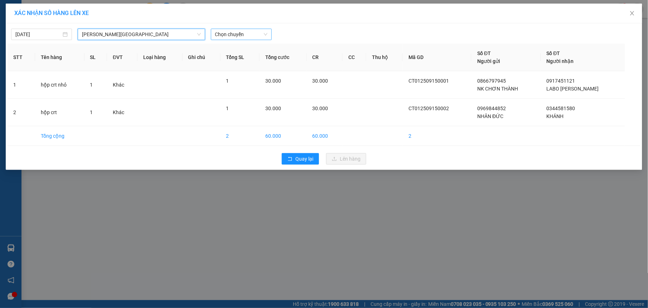
click at [228, 35] on span "Chọn chuyến" at bounding box center [241, 34] width 52 height 11
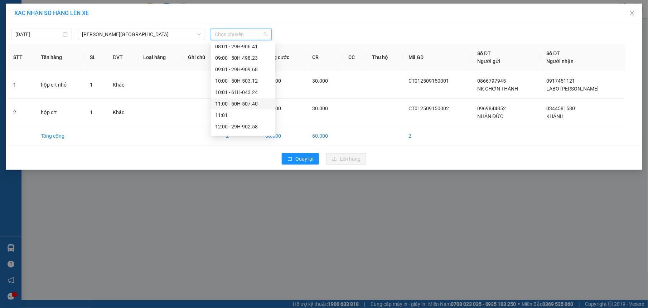
scroll to position [234, 0]
click at [238, 124] on div "12:01 - 29H-906.26" at bounding box center [243, 124] width 56 height 8
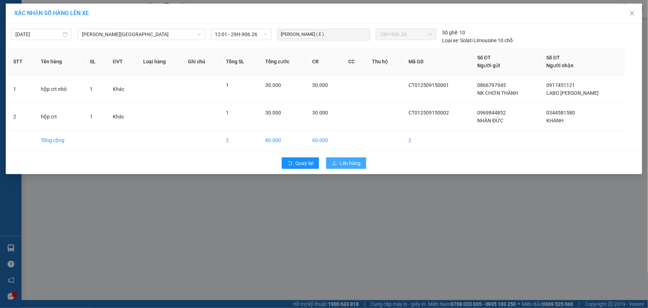
click at [355, 163] on span "Lên hàng" at bounding box center [350, 163] width 21 height 8
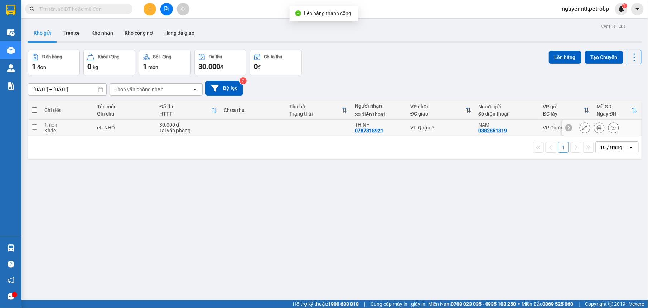
click at [300, 134] on td at bounding box center [319, 128] width 66 height 16
checkbox input "true"
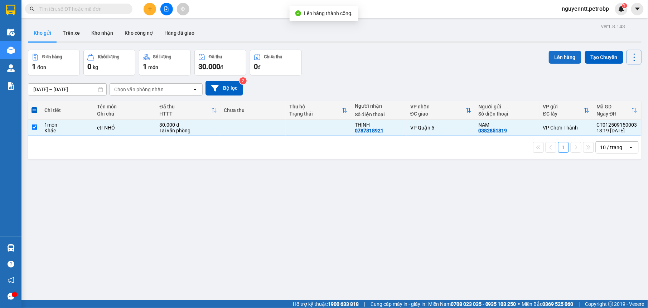
click at [549, 57] on button "Lên hàng" at bounding box center [565, 57] width 33 height 13
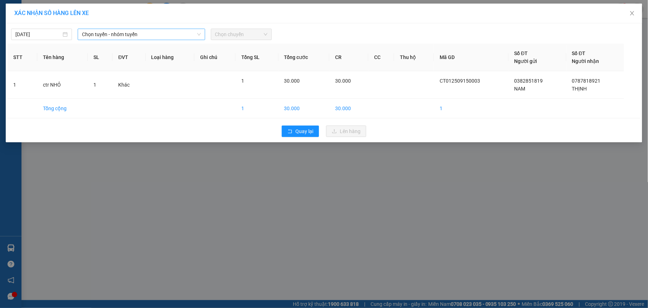
click at [125, 30] on span "Chọn tuyến - nhóm tuyến" at bounding box center [141, 34] width 119 height 11
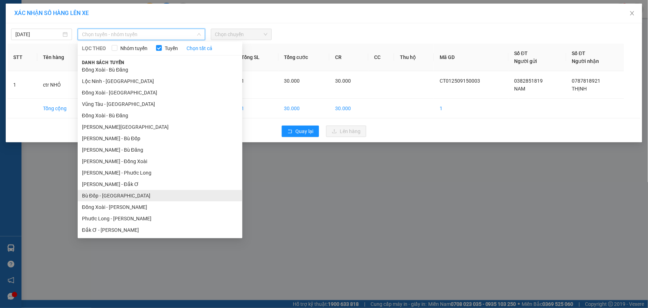
scroll to position [51, 0]
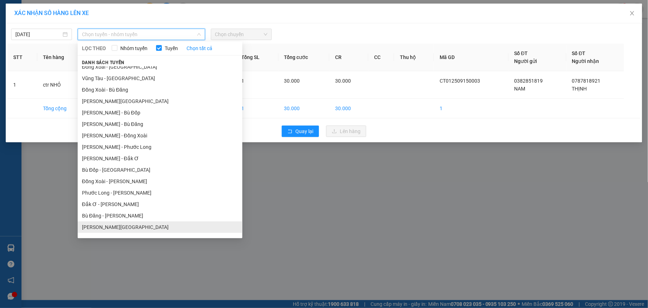
click at [136, 222] on li "[PERSON_NAME][GEOGRAPHIC_DATA]" at bounding box center [160, 227] width 165 height 11
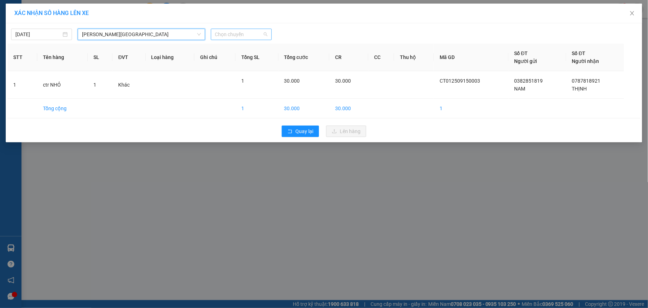
click at [238, 34] on span "Chọn chuyến" at bounding box center [241, 34] width 52 height 11
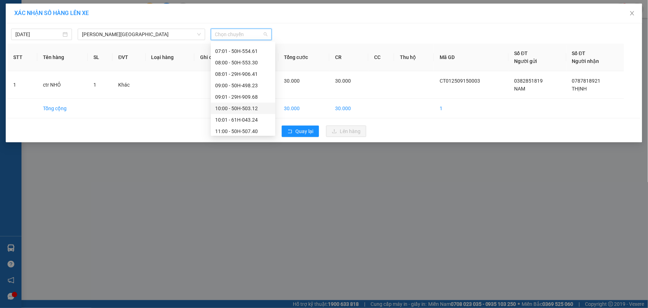
scroll to position [206, 0]
click at [631, 9] on span "Close" at bounding box center [632, 14] width 20 height 20
